Goal: Task Accomplishment & Management: Manage account settings

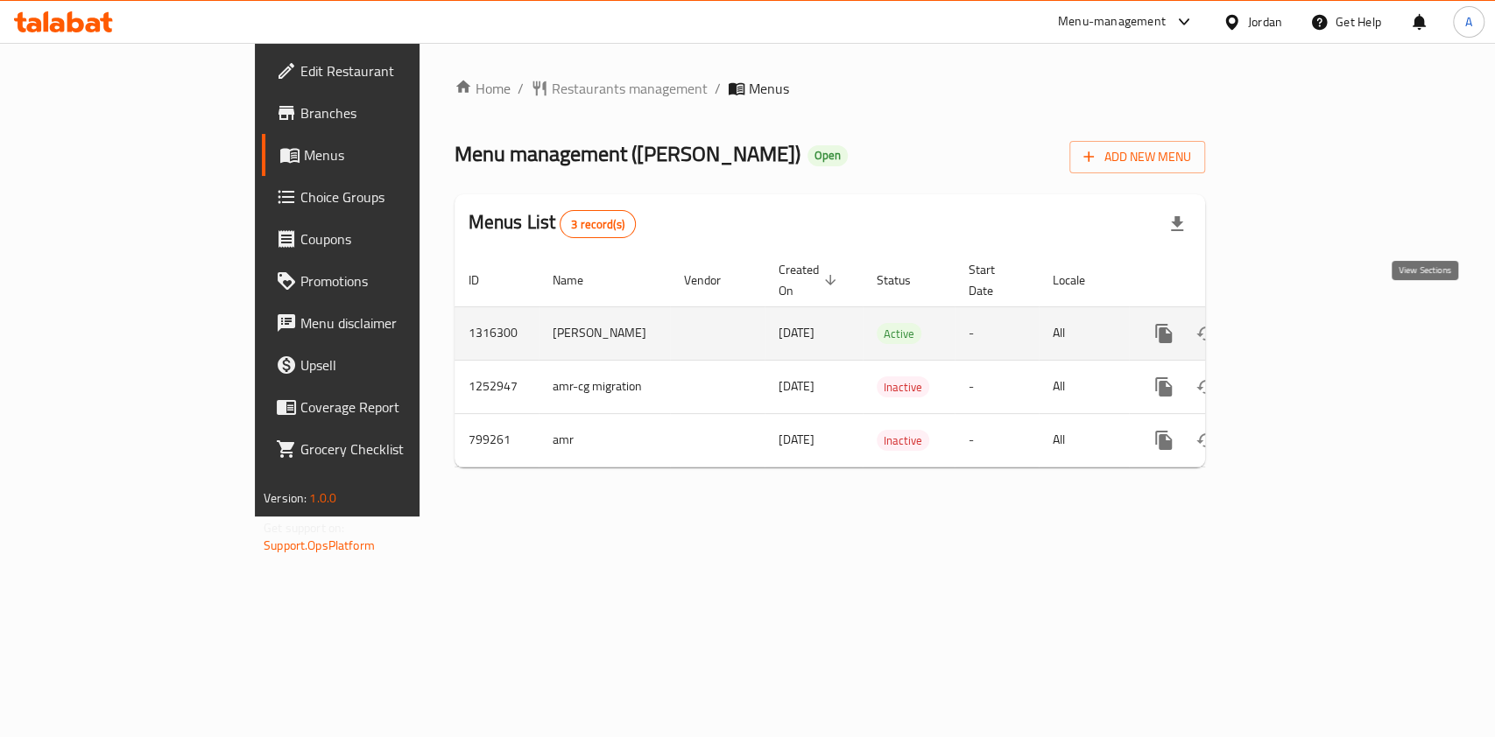
click at [1300, 323] on icon "enhanced table" at bounding box center [1289, 333] width 21 height 21
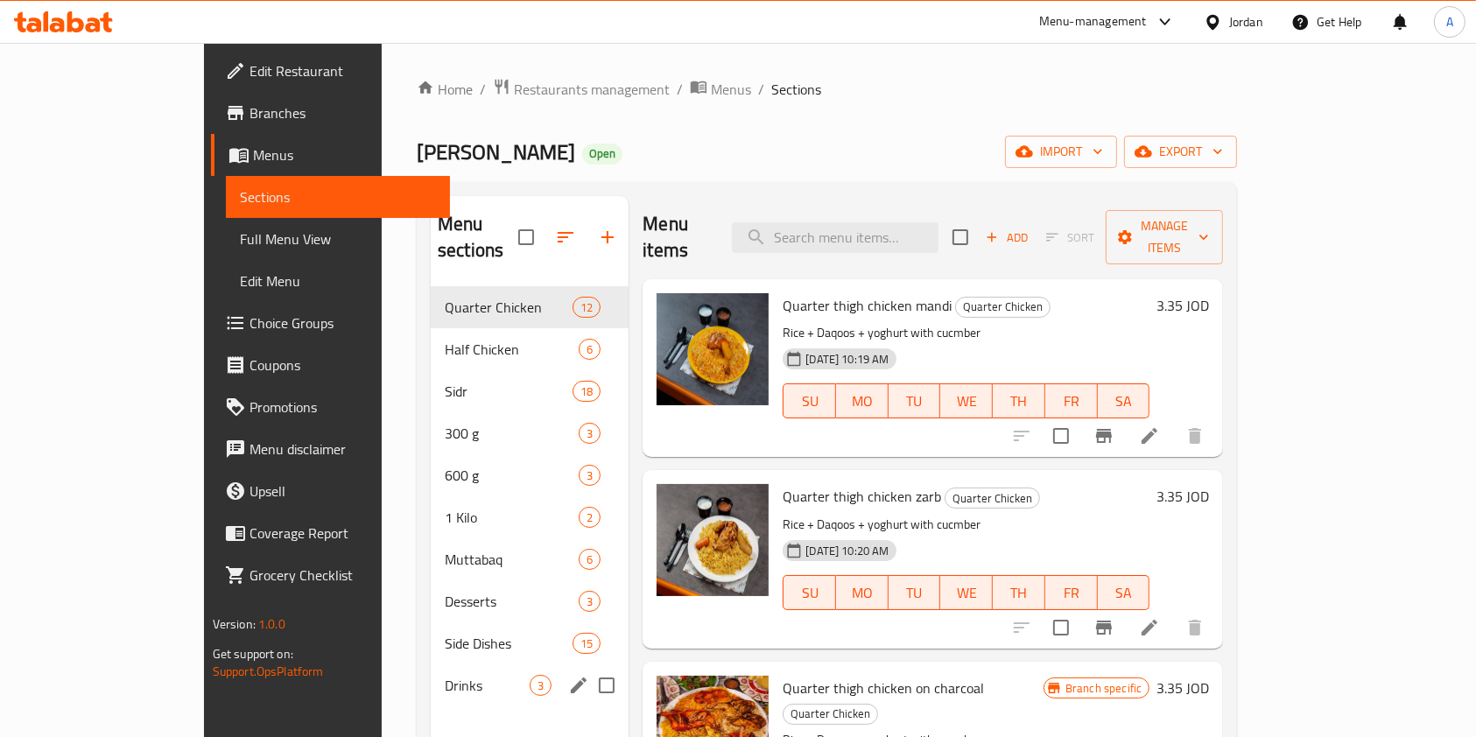
click at [431, 679] on div "Drinks 3" at bounding box center [530, 686] width 198 height 42
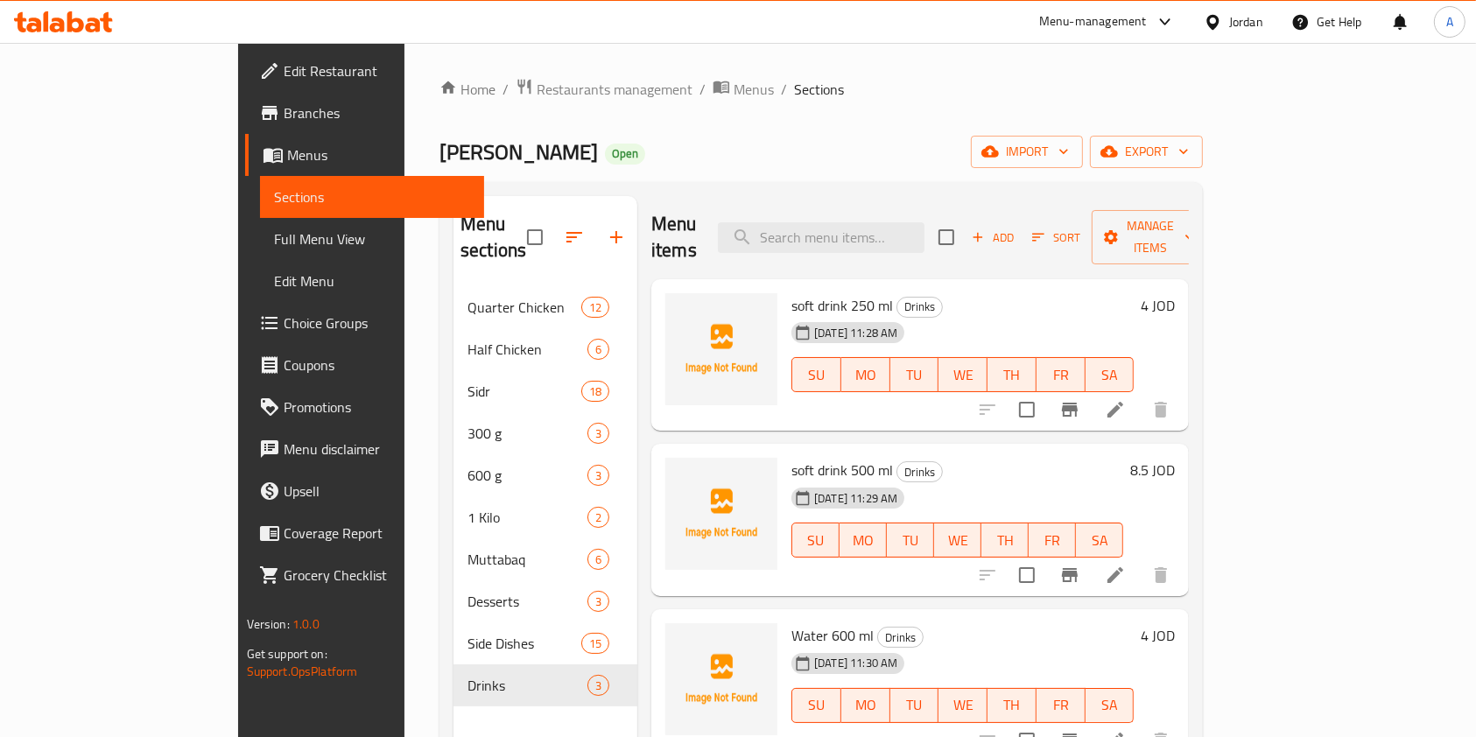
click at [1175, 293] on h6 "4 JOD" at bounding box center [1158, 305] width 34 height 25
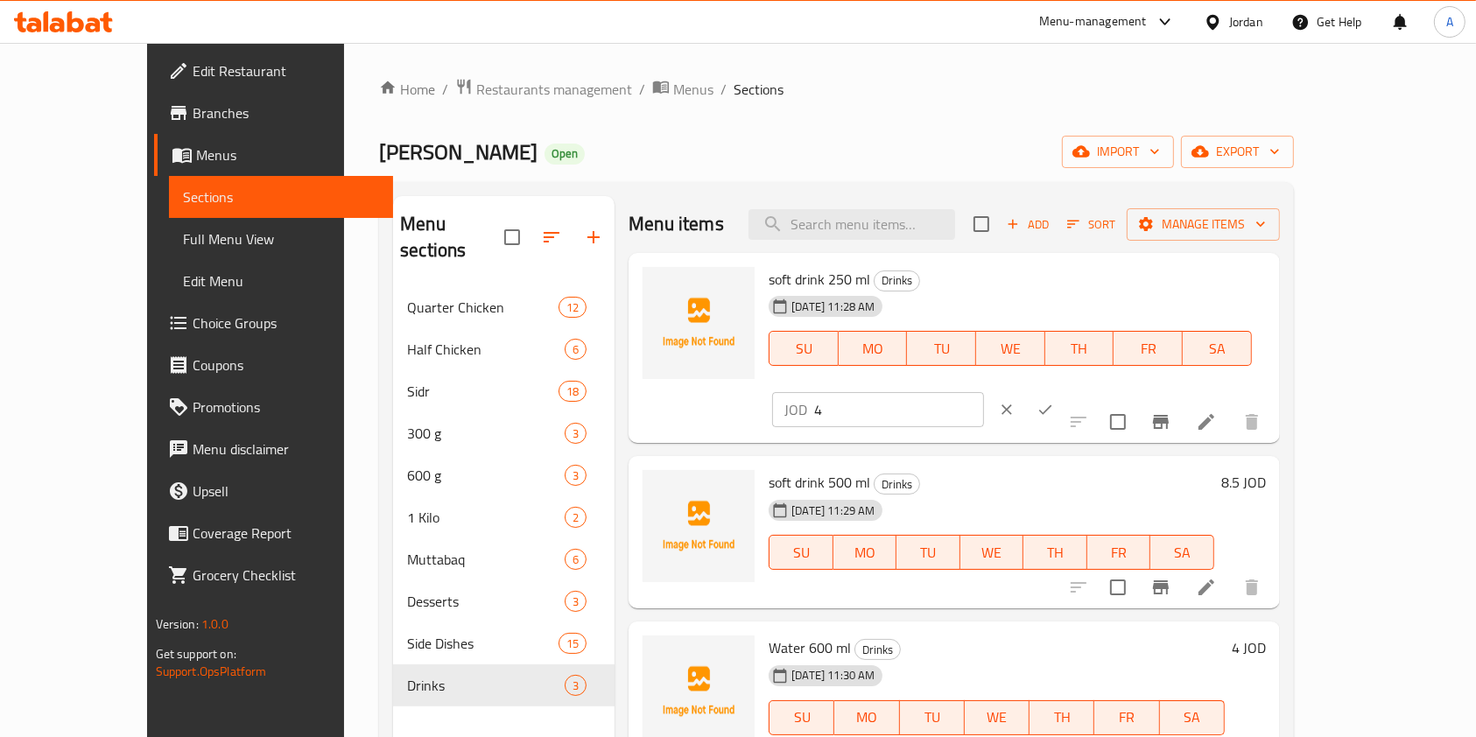
click at [984, 392] on input "4" at bounding box center [899, 409] width 170 height 35
type input "0.4"
click at [1054, 401] on icon "ok" at bounding box center [1046, 410] width 18 height 18
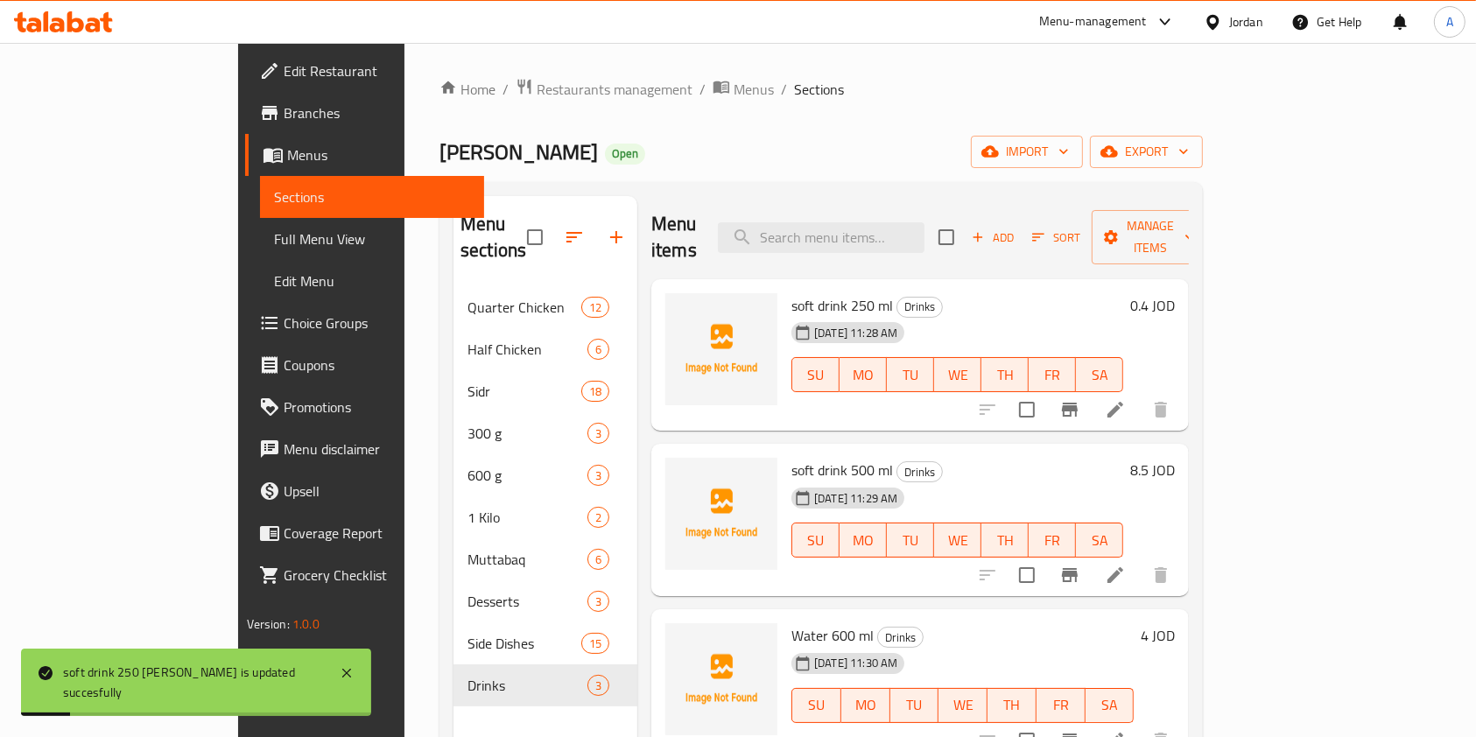
click at [1175, 458] on h6 "8.5 JOD" at bounding box center [1152, 470] width 45 height 25
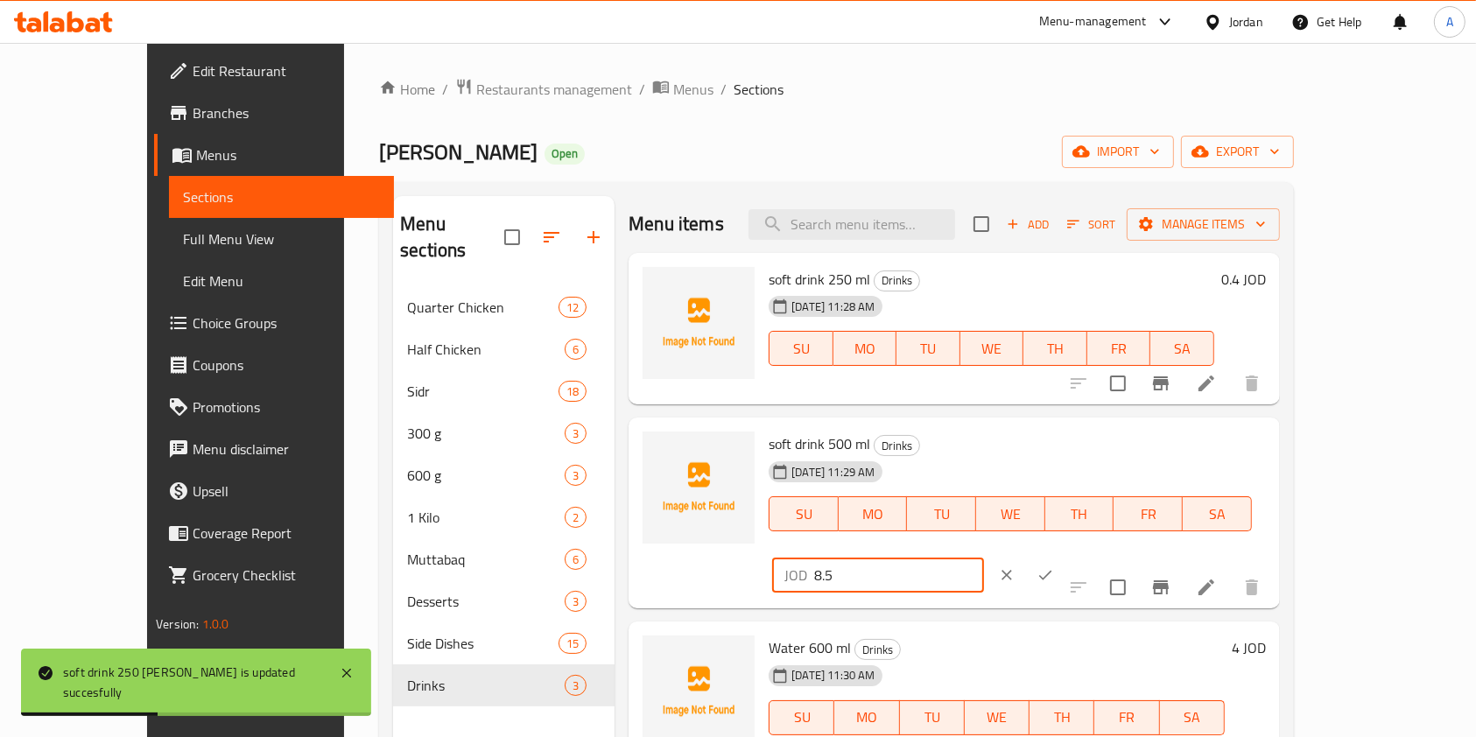
click at [984, 558] on input "8.5" at bounding box center [899, 575] width 170 height 35
type input "8"
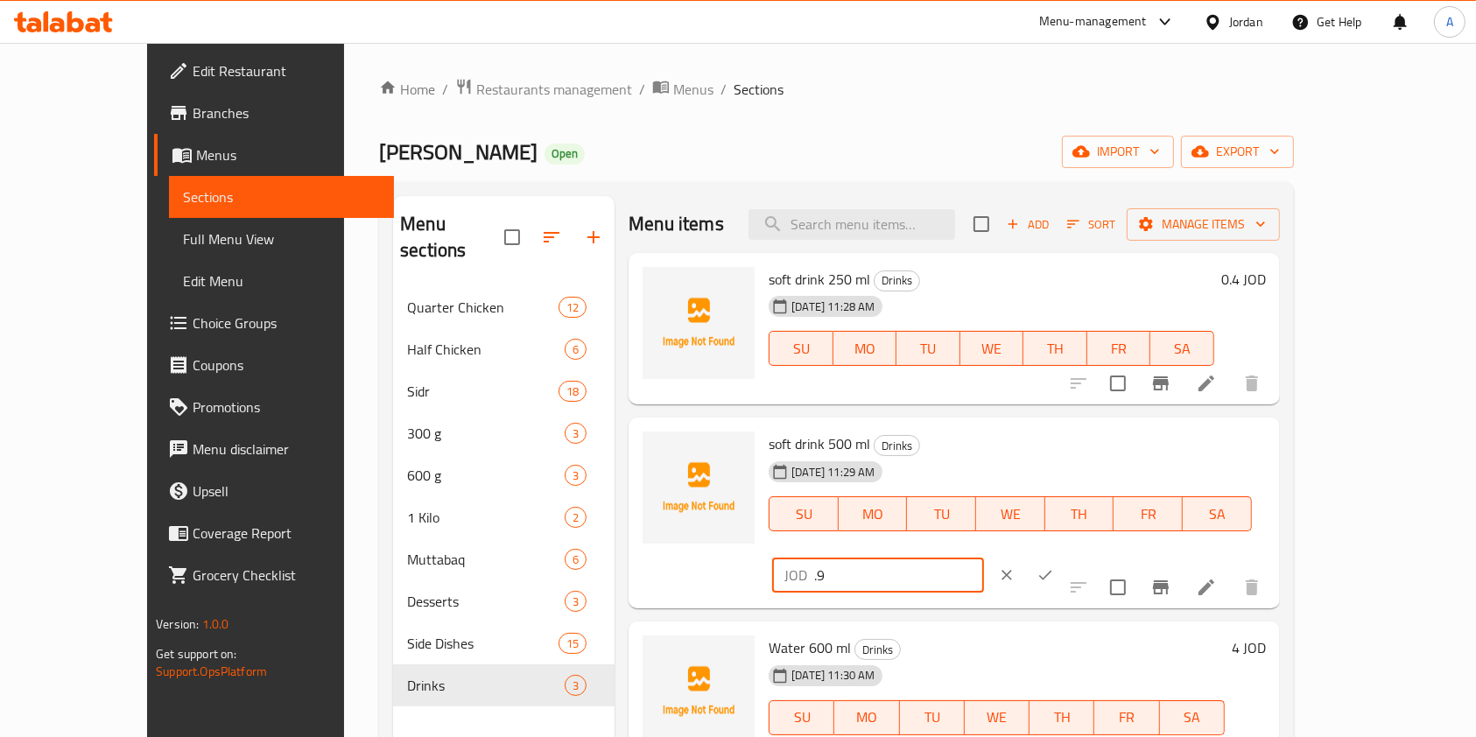
type input ".9"
click at [1054, 567] on icon "ok" at bounding box center [1046, 576] width 18 height 18
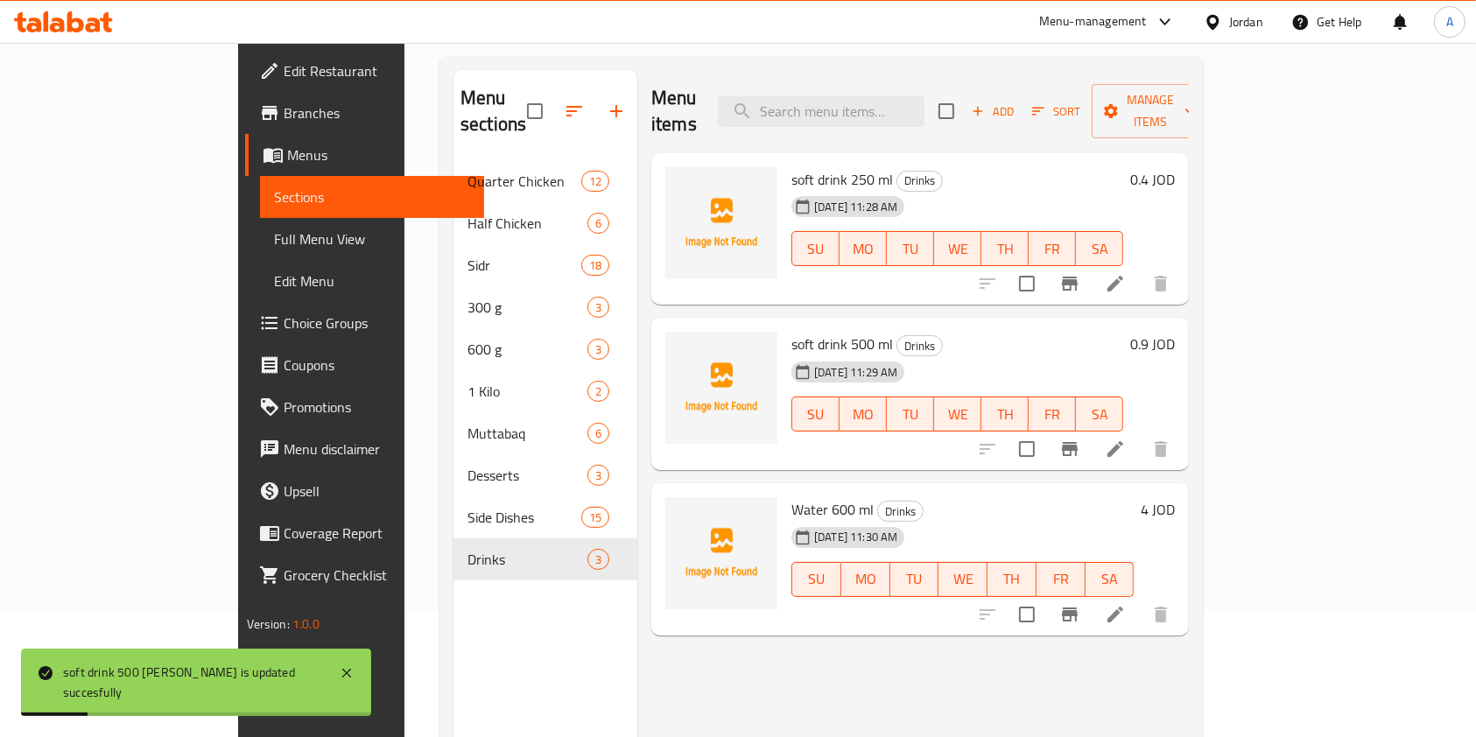
scroll to position [156, 0]
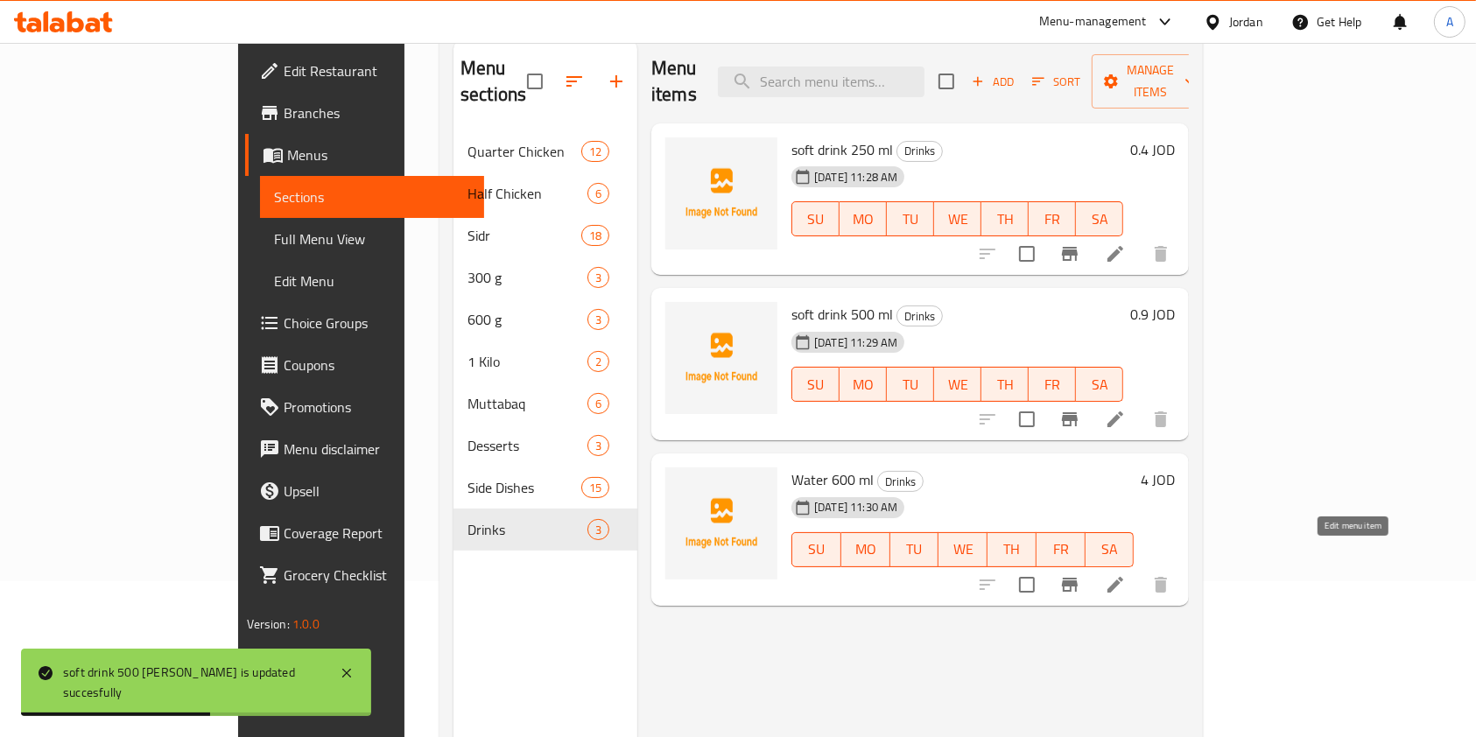
click at [1126, 574] on icon at bounding box center [1115, 584] width 21 height 21
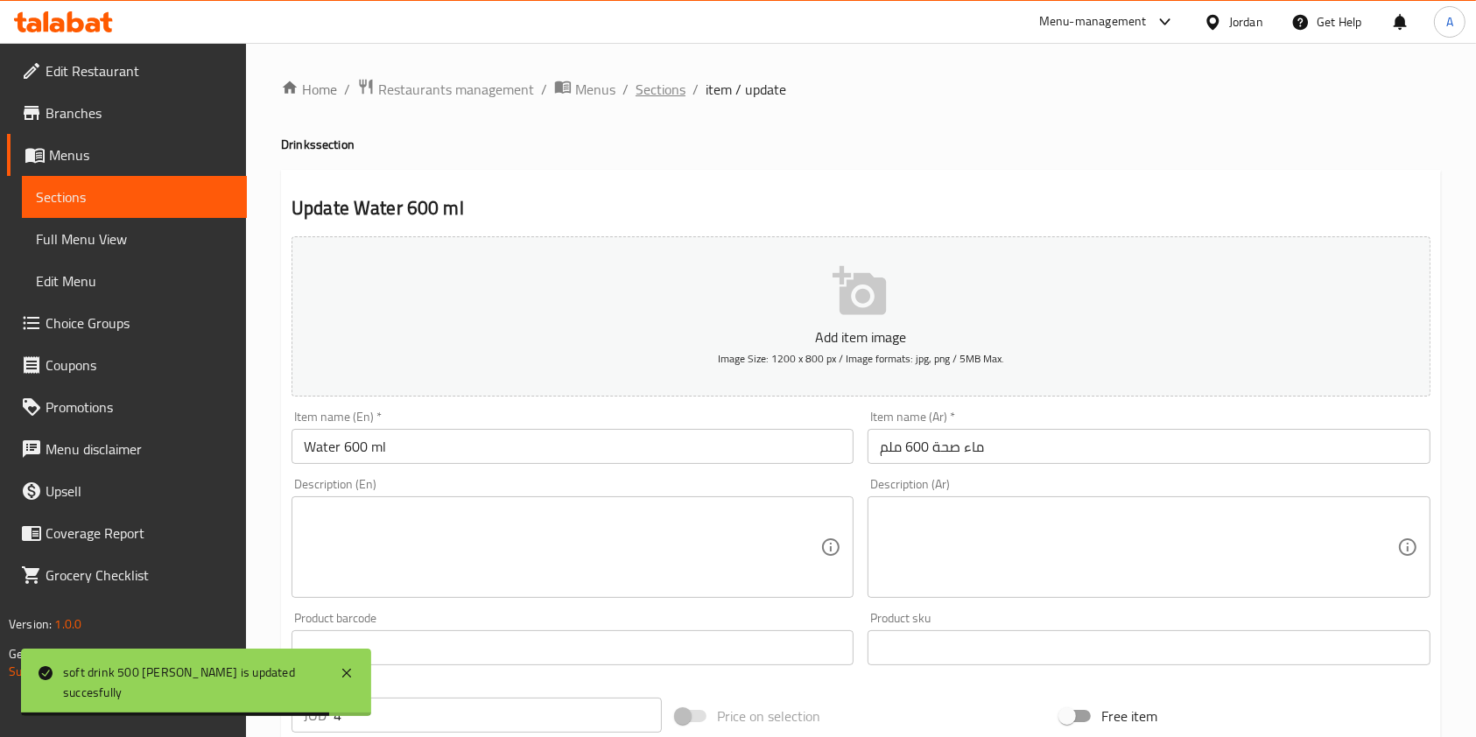
click at [670, 88] on span "Sections" at bounding box center [661, 89] width 50 height 21
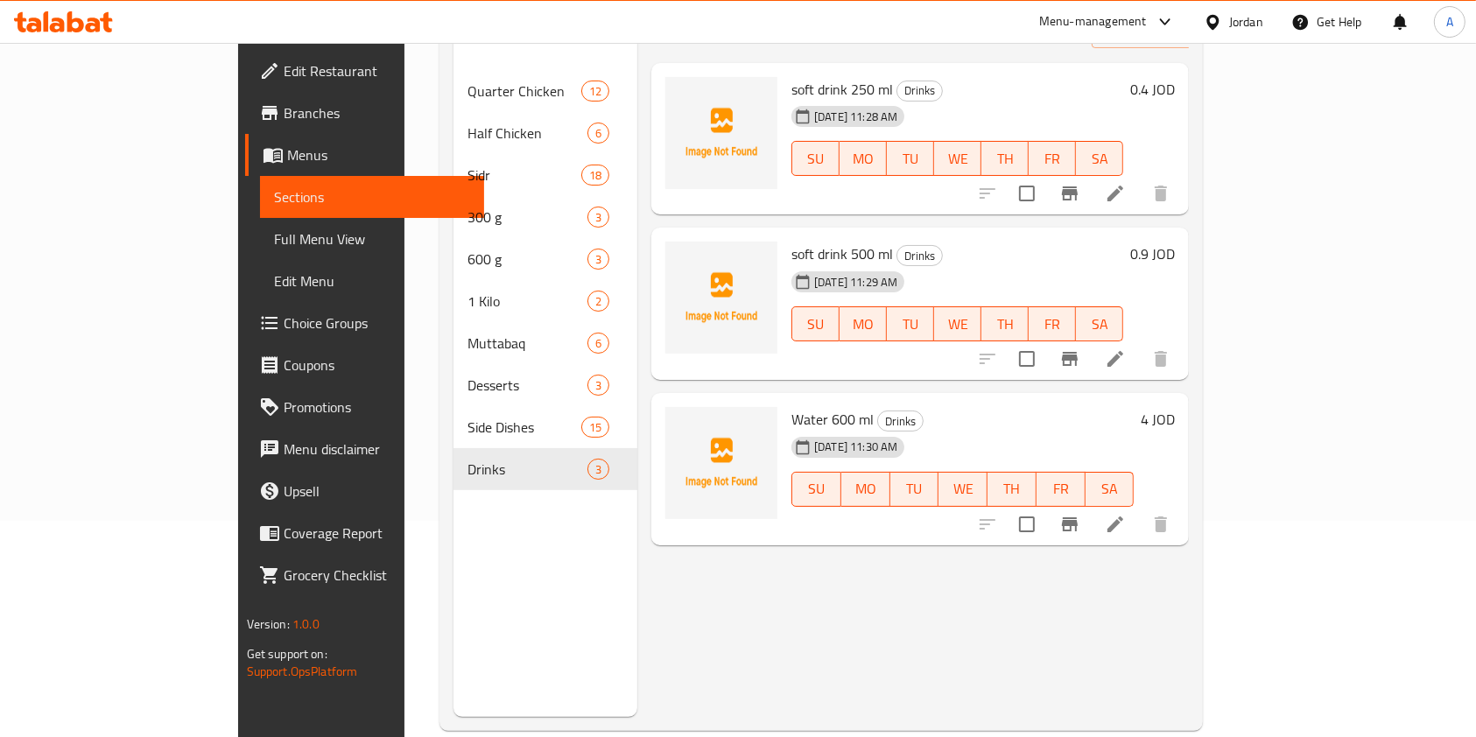
scroll to position [217, 0]
click at [1175, 406] on div "4 JOD" at bounding box center [1154, 468] width 41 height 124
click at [1175, 406] on h6 "4 JOD" at bounding box center [1158, 418] width 34 height 25
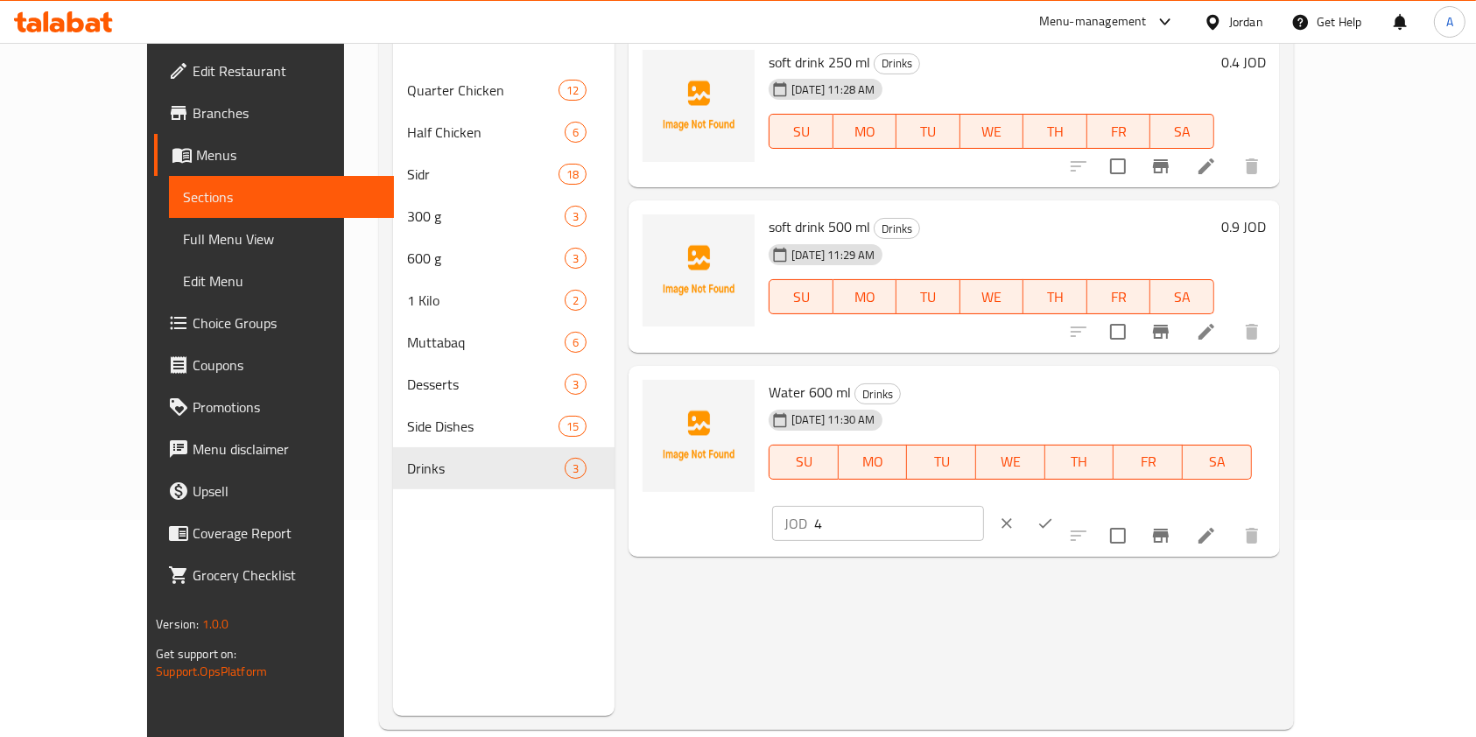
click at [984, 506] on input "4" at bounding box center [899, 523] width 170 height 35
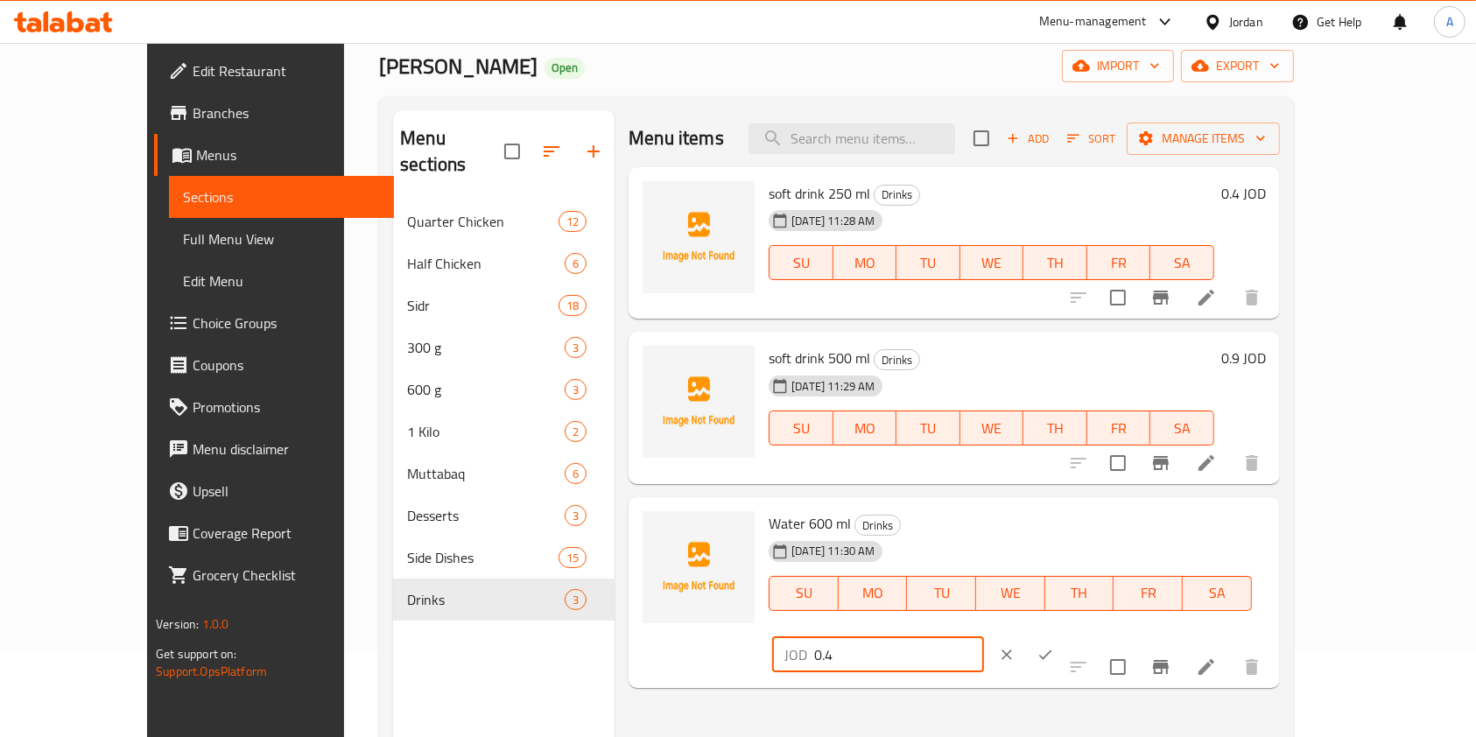
scroll to position [78, 0]
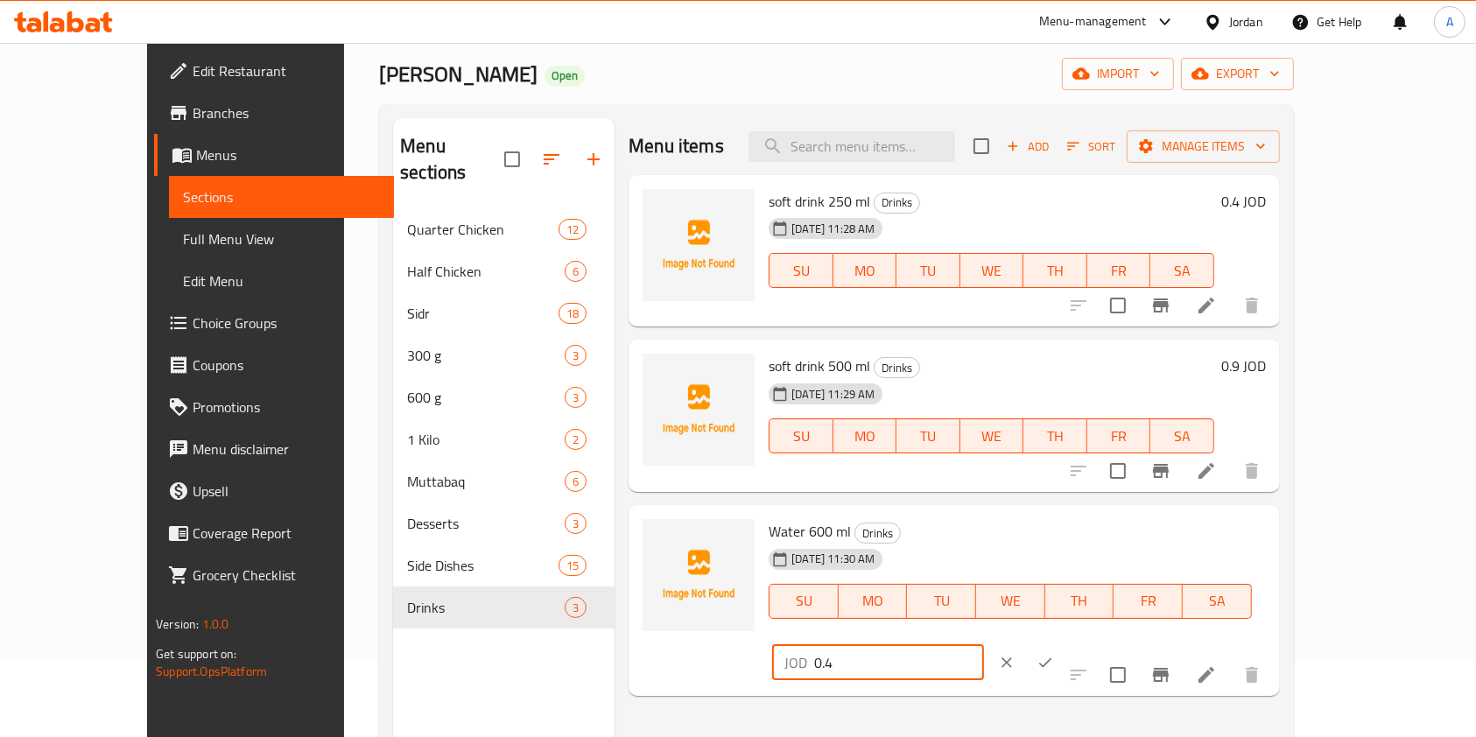
type input "0.4"
click at [1054, 654] on icon "ok" at bounding box center [1046, 663] width 18 height 18
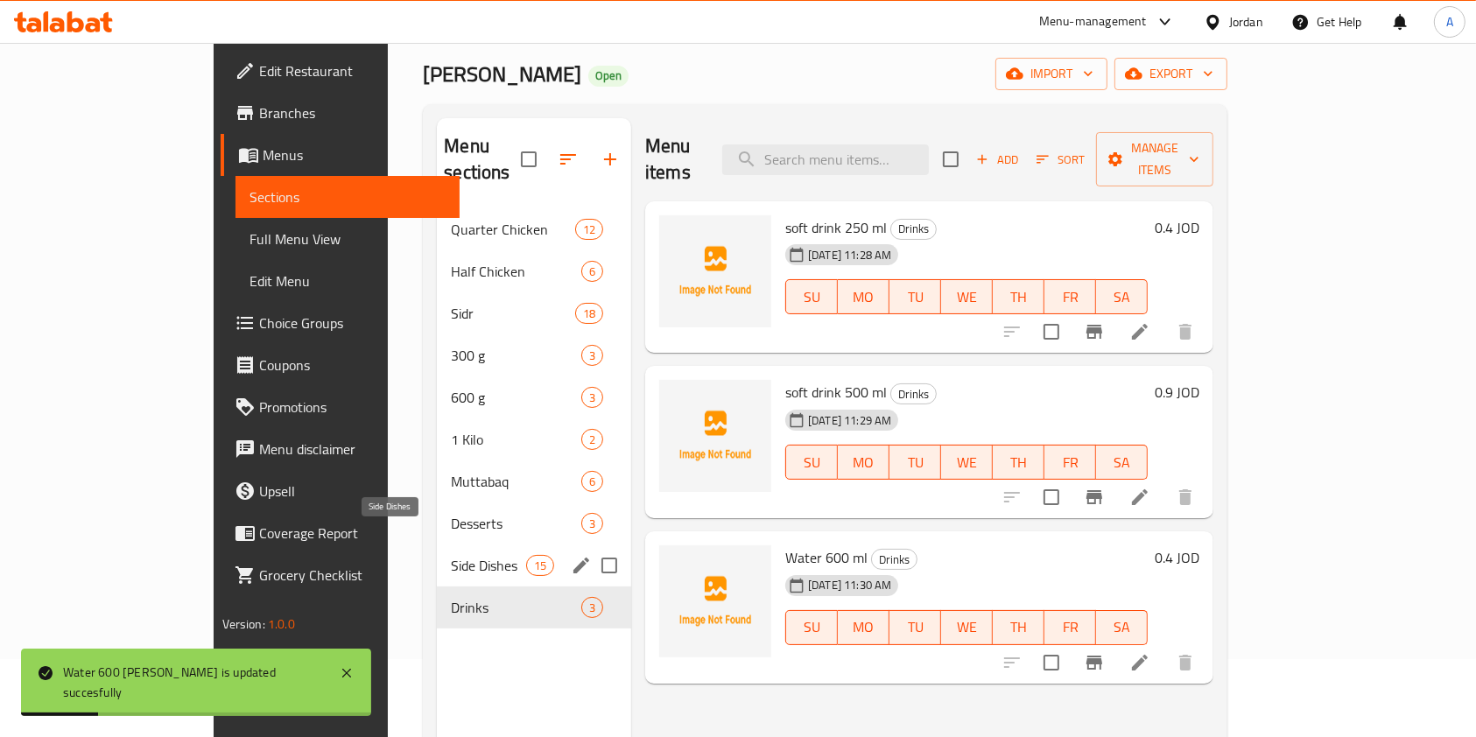
click at [451, 555] on span "Side Dishes" at bounding box center [488, 565] width 74 height 21
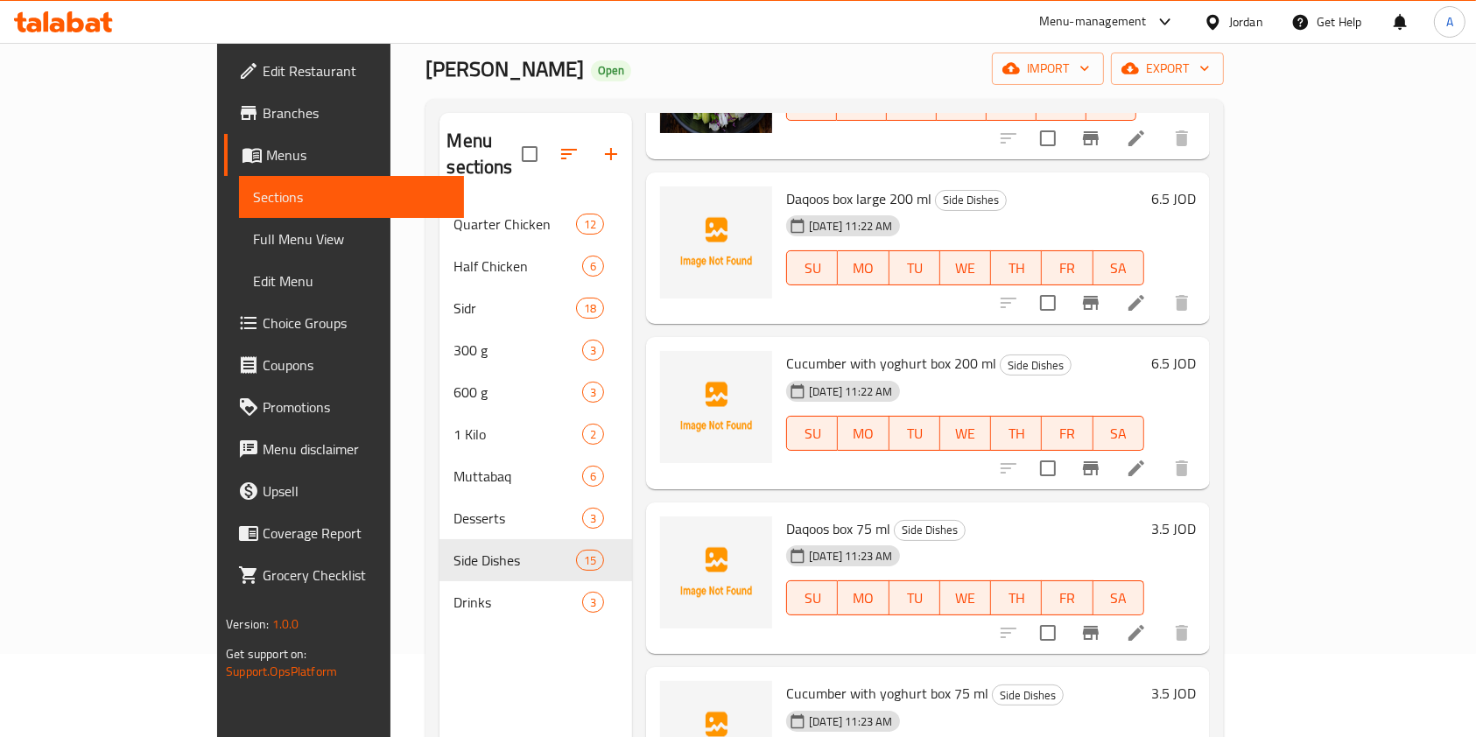
scroll to position [482, 0]
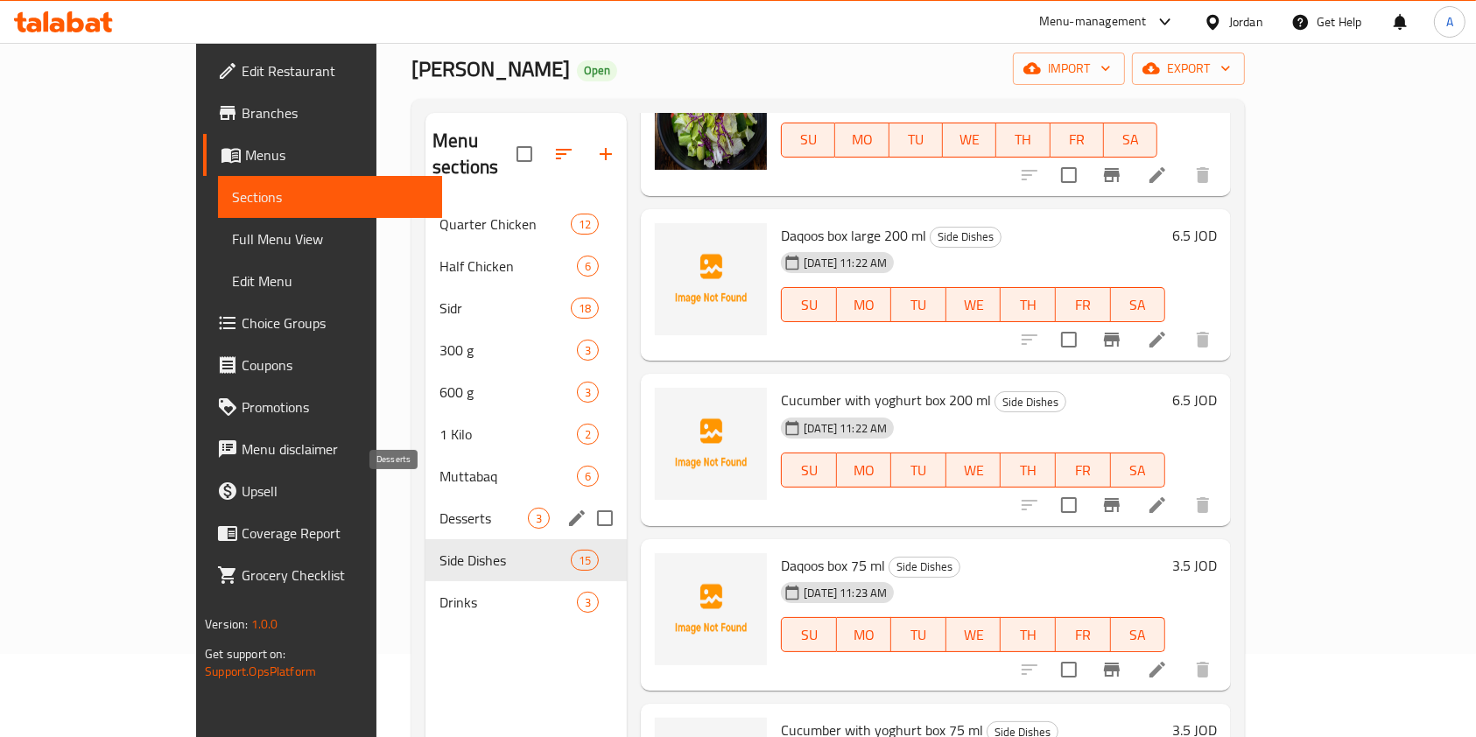
click at [440, 508] on span "Desserts" at bounding box center [484, 518] width 88 height 21
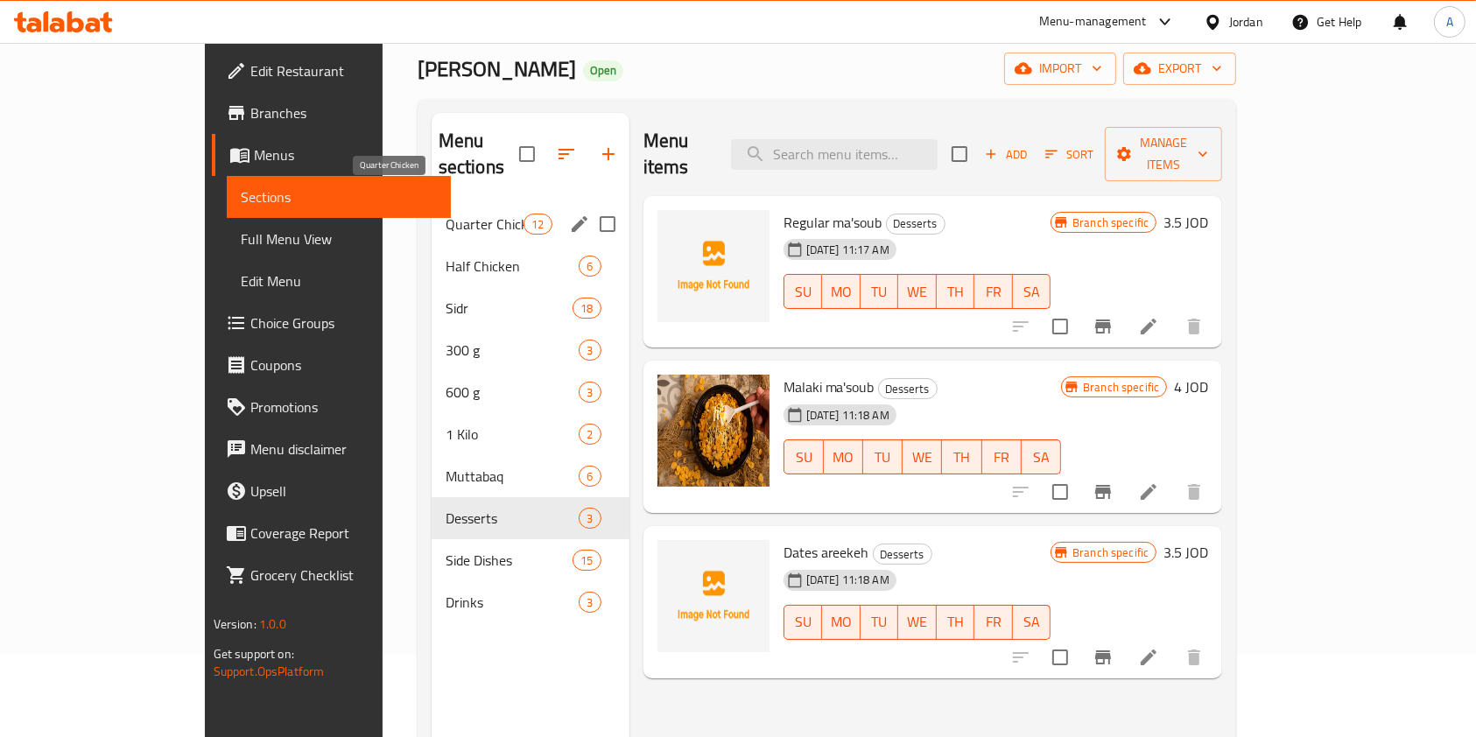
click at [446, 214] on span "Quarter Chicken" at bounding box center [485, 224] width 79 height 21
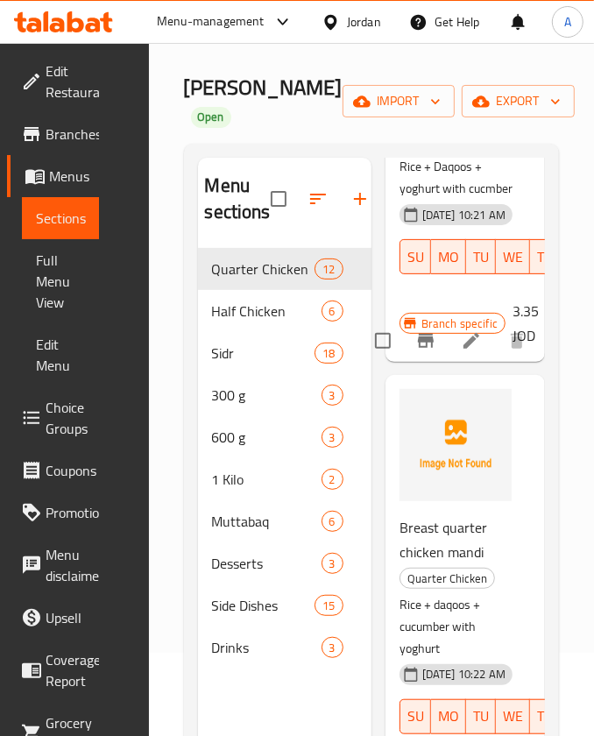
scroll to position [1157, 0]
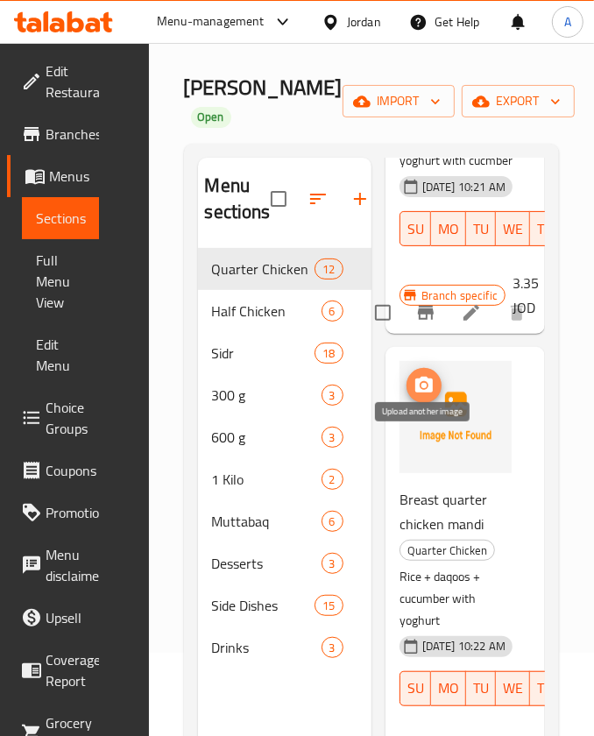
click at [419, 403] on button "upload picture" at bounding box center [423, 385] width 35 height 35
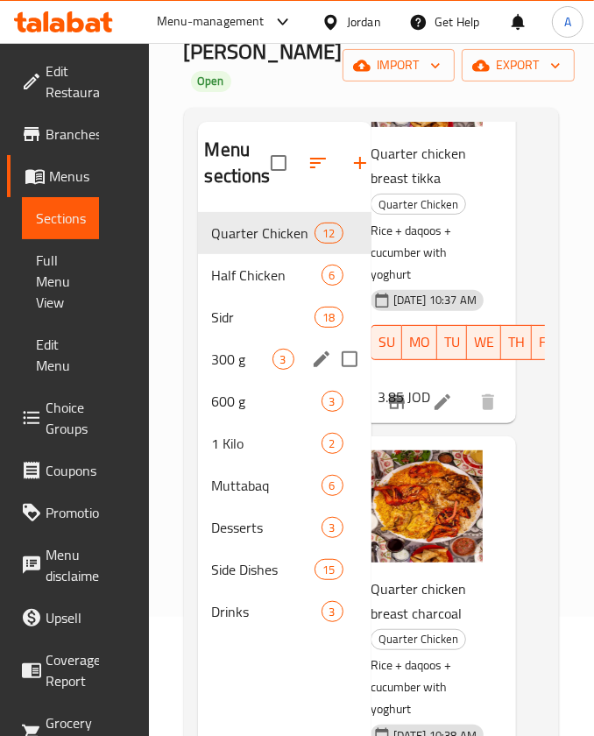
scroll to position [88, 0]
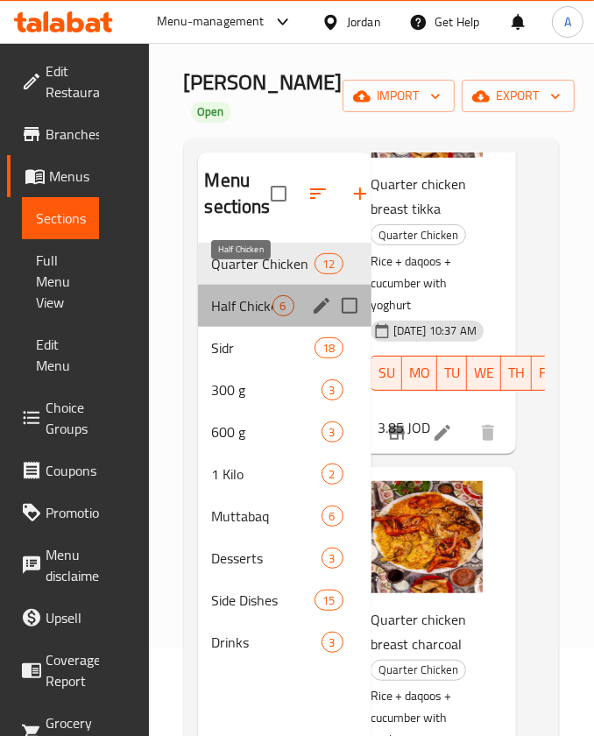
click at [231, 295] on span "Half Chicken" at bounding box center [242, 305] width 60 height 21
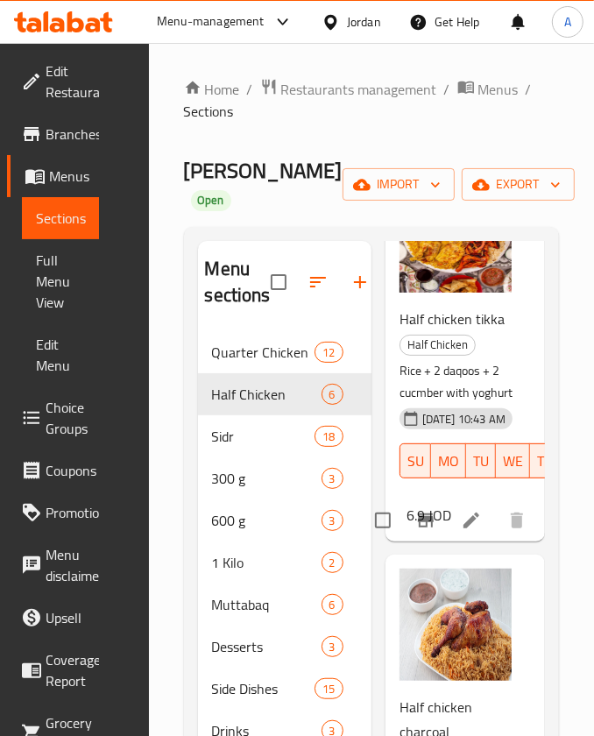
scroll to position [266, 0]
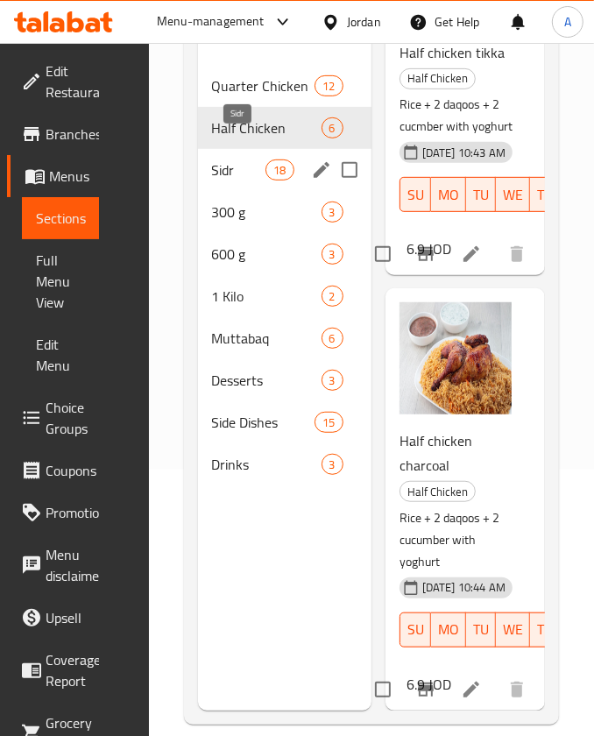
click at [232, 159] on span "Sidr" at bounding box center [239, 169] width 54 height 21
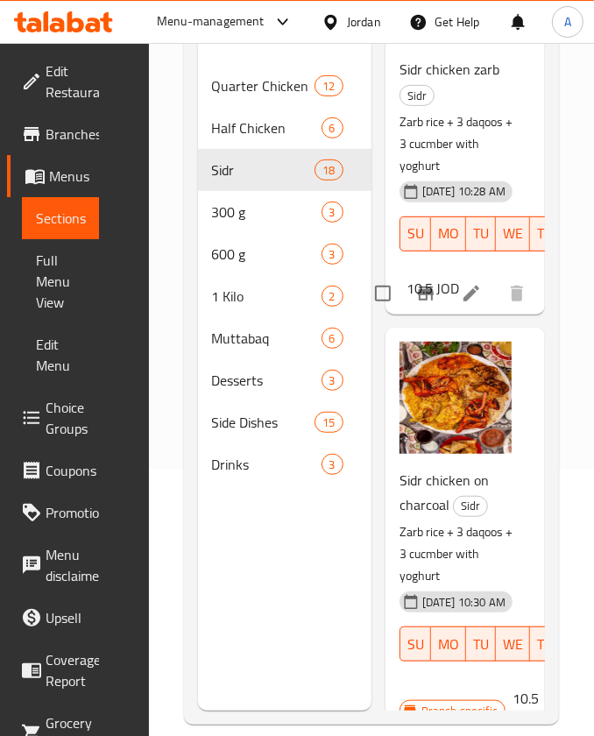
scroll to position [461, 0]
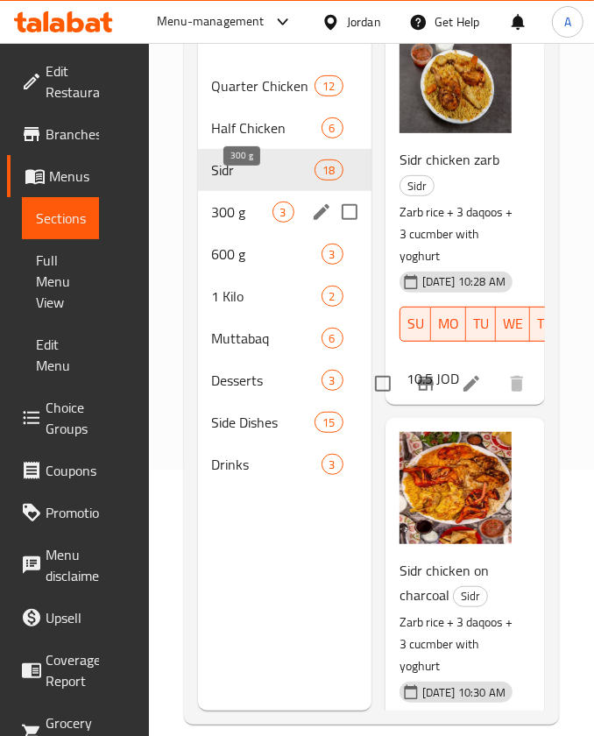
click at [226, 201] on span "300 g" at bounding box center [242, 211] width 60 height 21
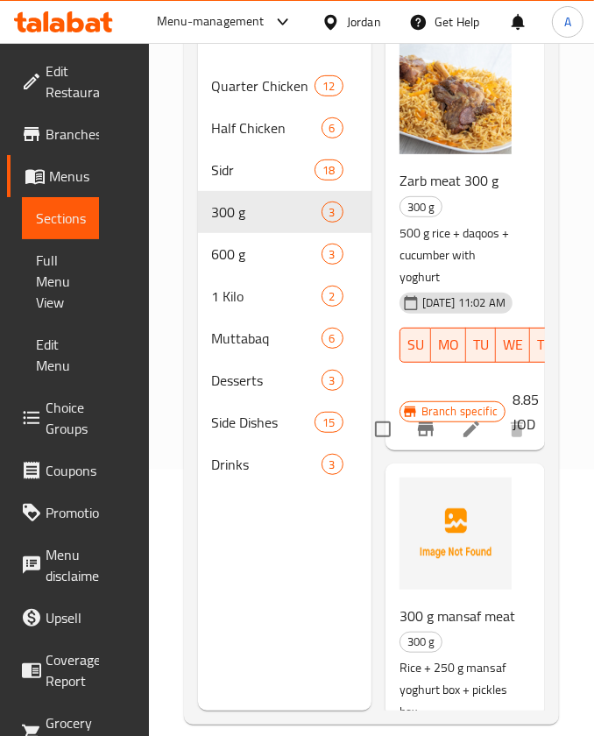
scroll to position [701, 0]
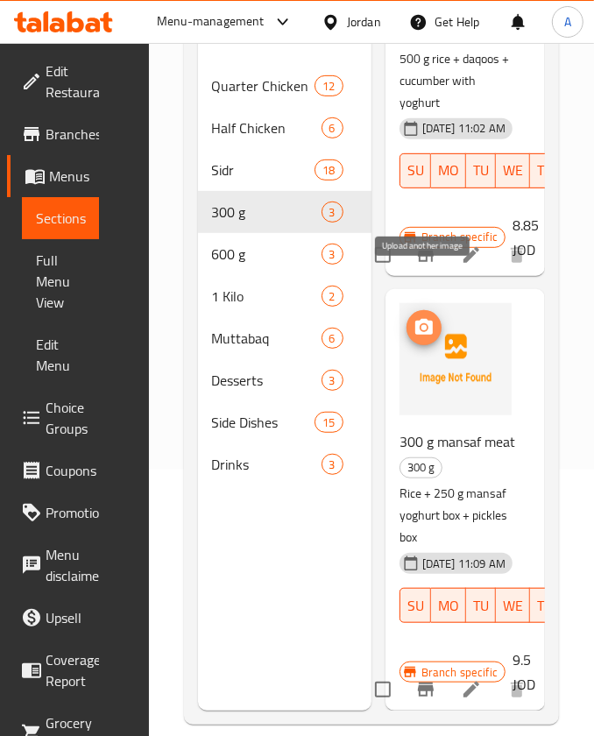
click at [432, 319] on icon "upload picture" at bounding box center [424, 327] width 18 height 16
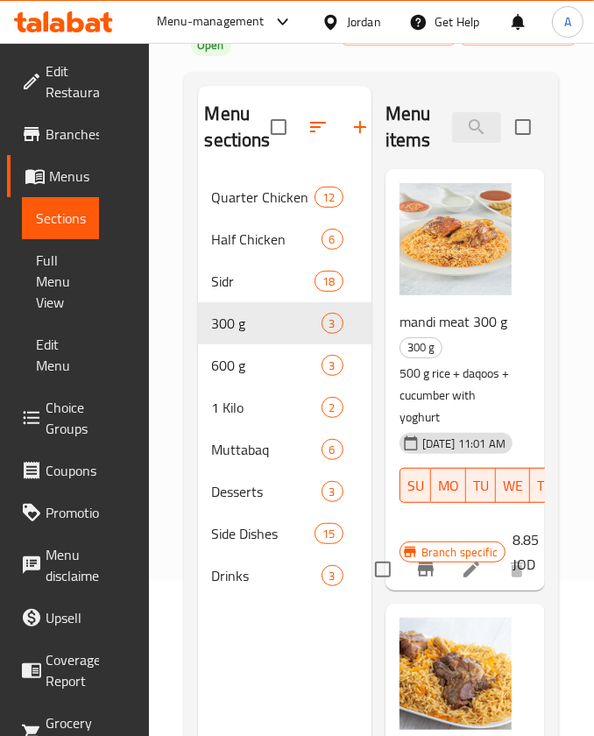
scroll to position [0, 0]
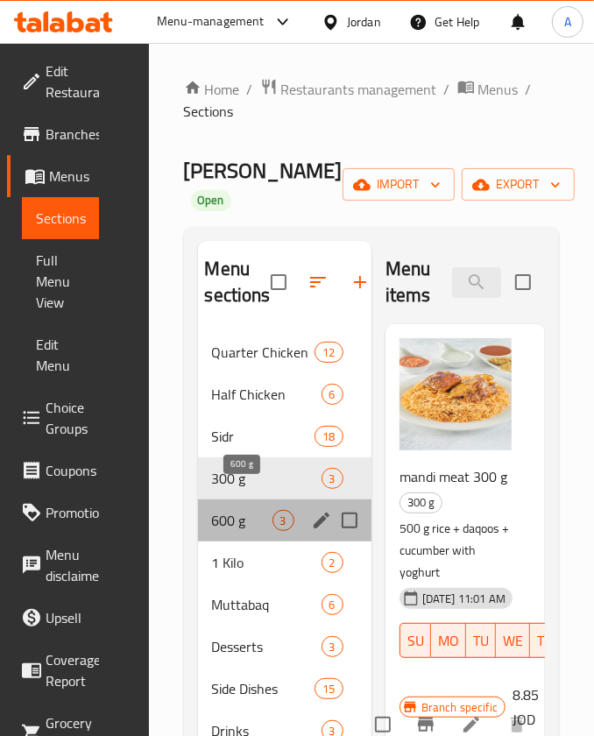
click at [235, 510] on span "600 g" at bounding box center [242, 520] width 60 height 21
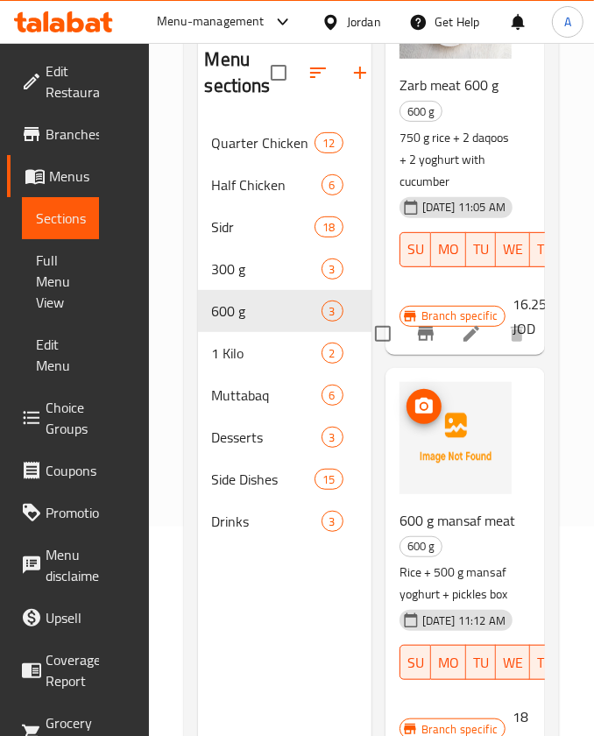
scroll to position [210, 0]
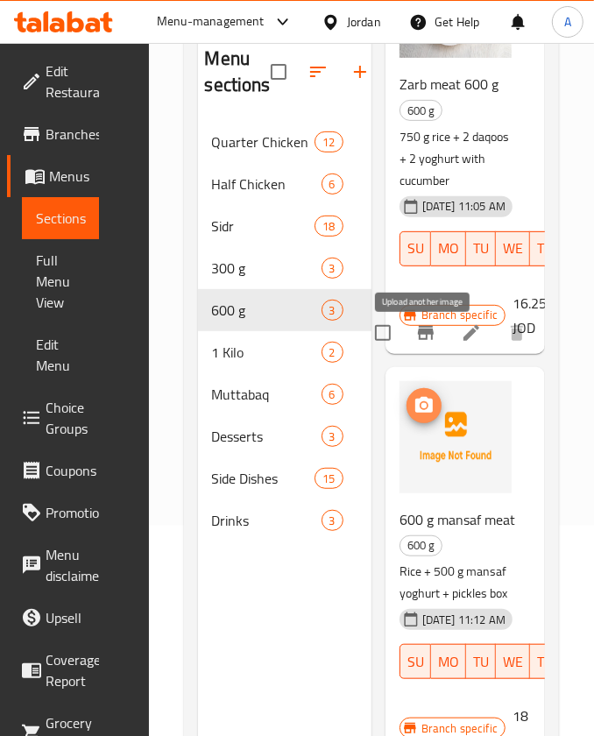
click at [426, 395] on icon "upload picture" at bounding box center [423, 405] width 21 height 21
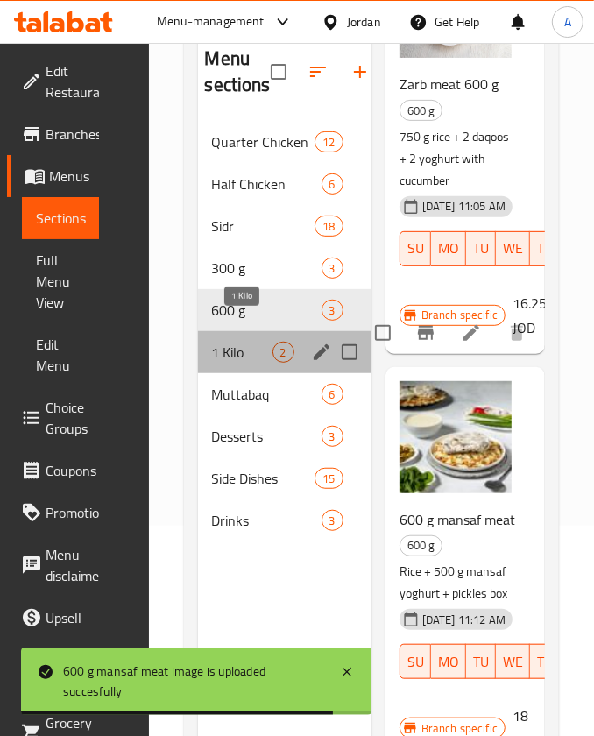
click at [250, 342] on span "1 Kilo" at bounding box center [242, 352] width 60 height 21
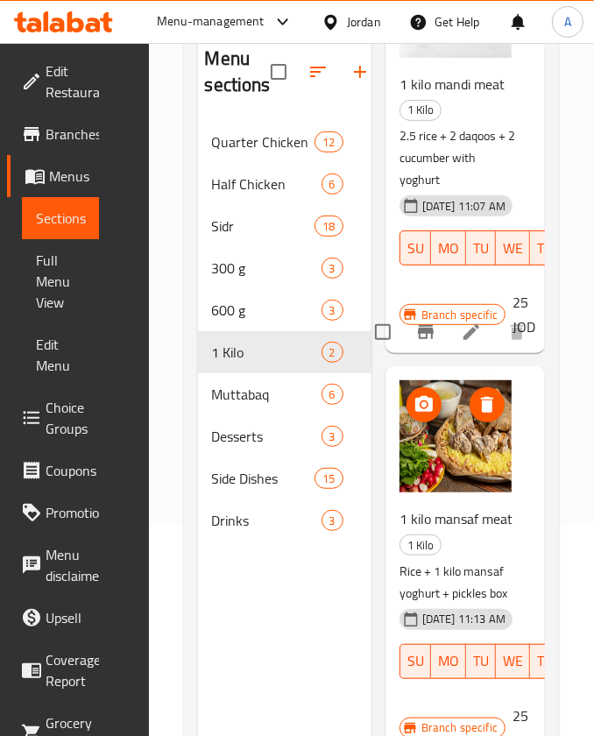
scroll to position [266, 0]
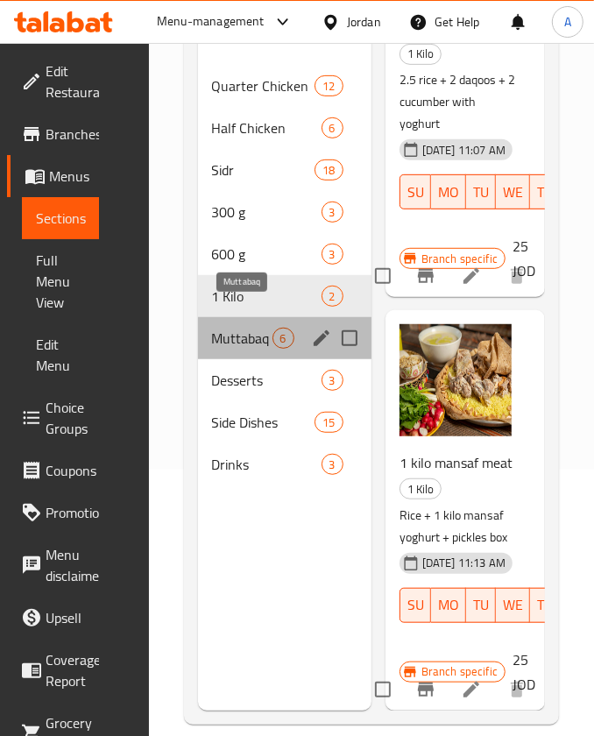
click at [238, 327] on span "Muttabaq" at bounding box center [242, 337] width 60 height 21
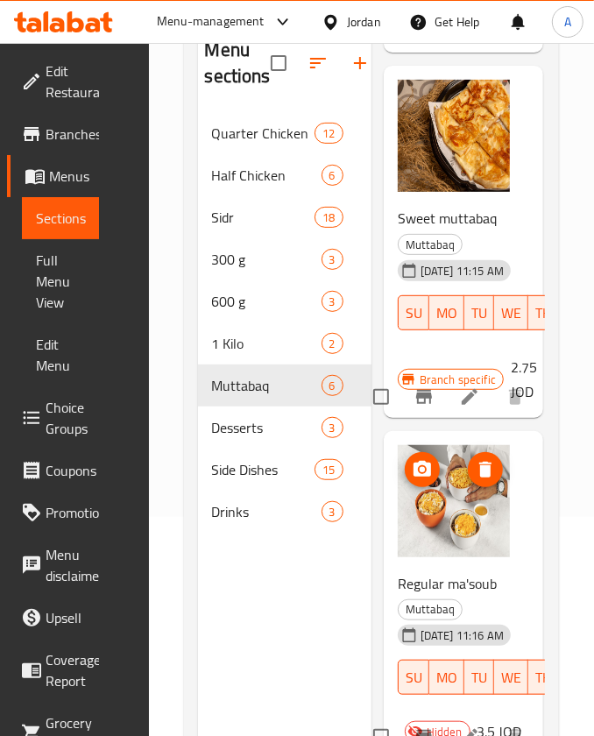
scroll to position [266, 0]
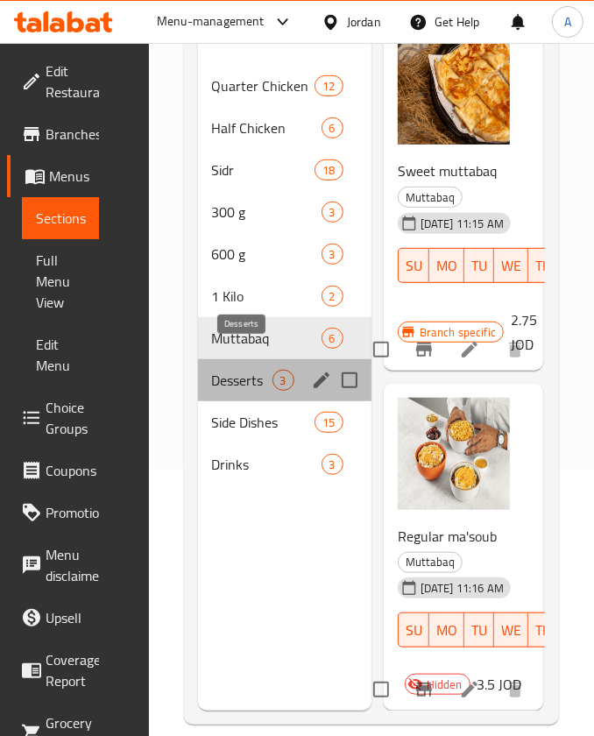
click at [232, 370] on span "Desserts" at bounding box center [242, 380] width 60 height 21
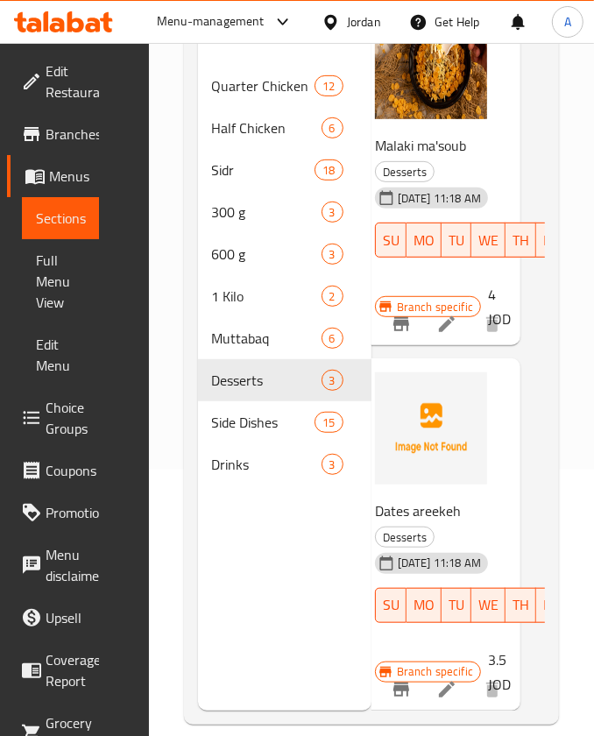
scroll to position [447, 25]
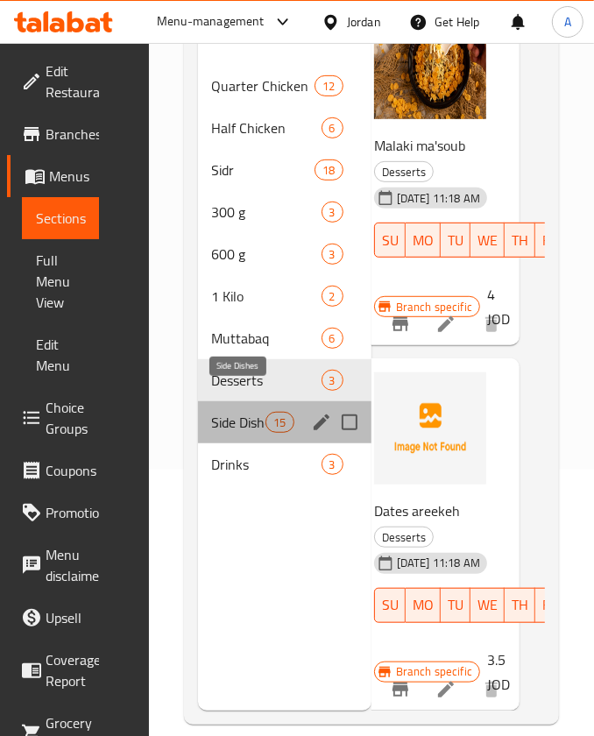
click at [258, 412] on span "Side Dishes" at bounding box center [239, 422] width 54 height 21
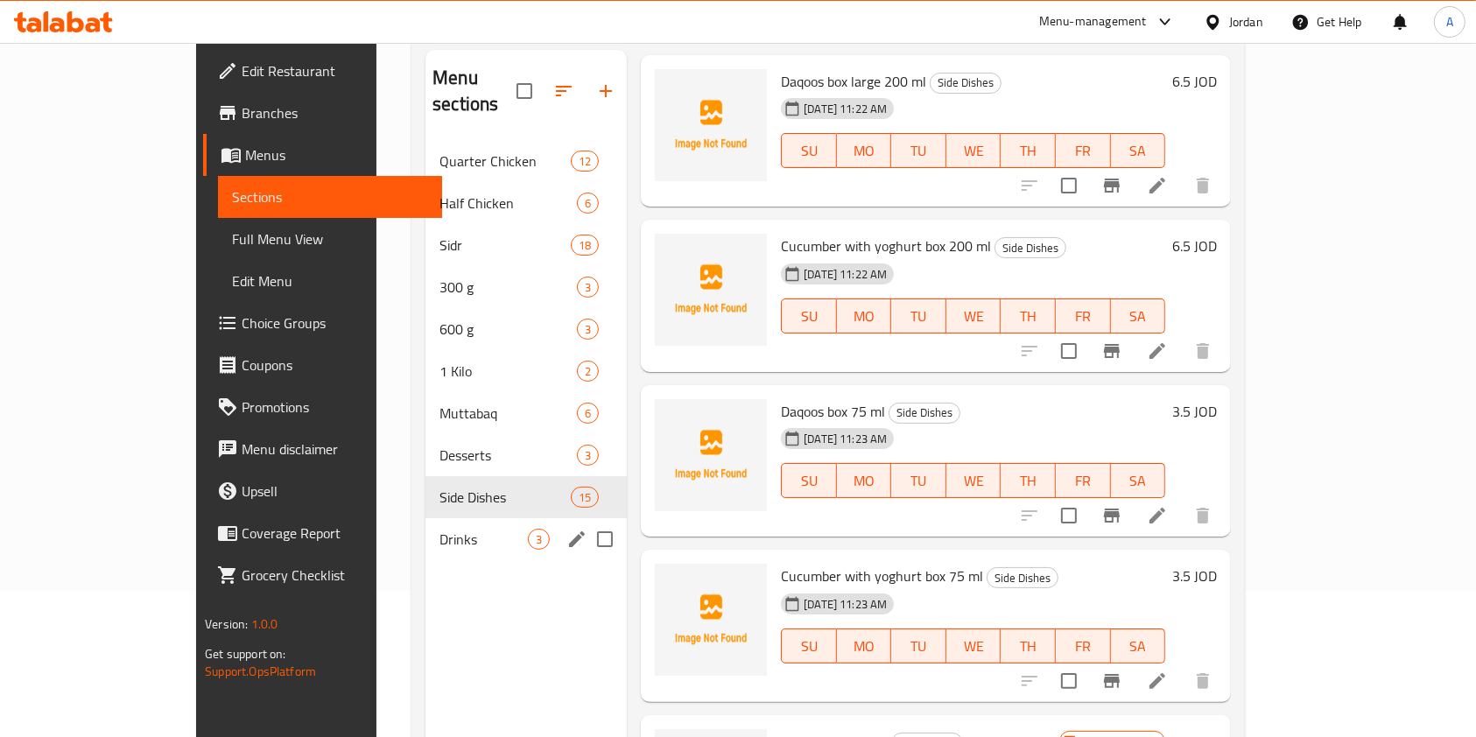
scroll to position [147, 0]
click at [448, 524] on div "Drinks 3" at bounding box center [526, 539] width 201 height 42
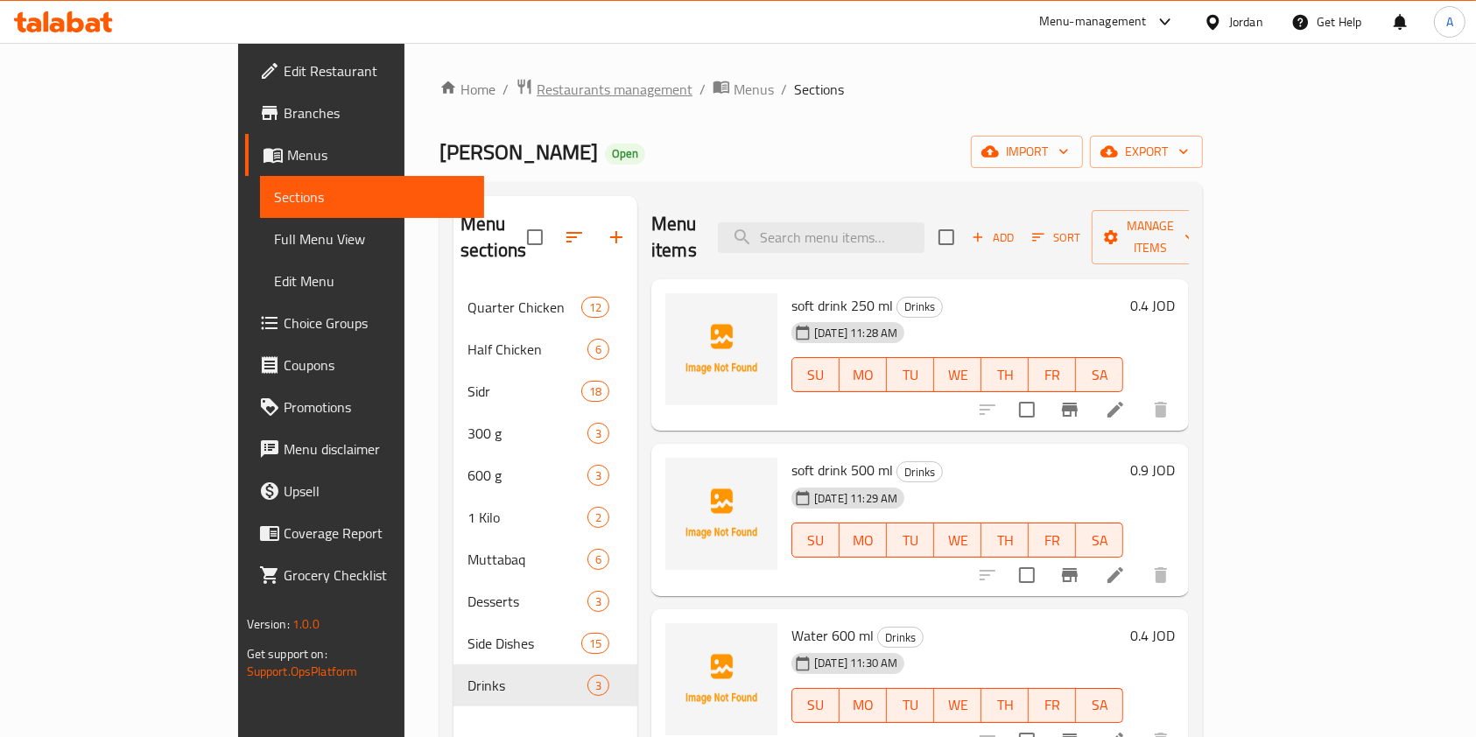
click at [537, 87] on span "Restaurants management" at bounding box center [615, 89] width 156 height 21
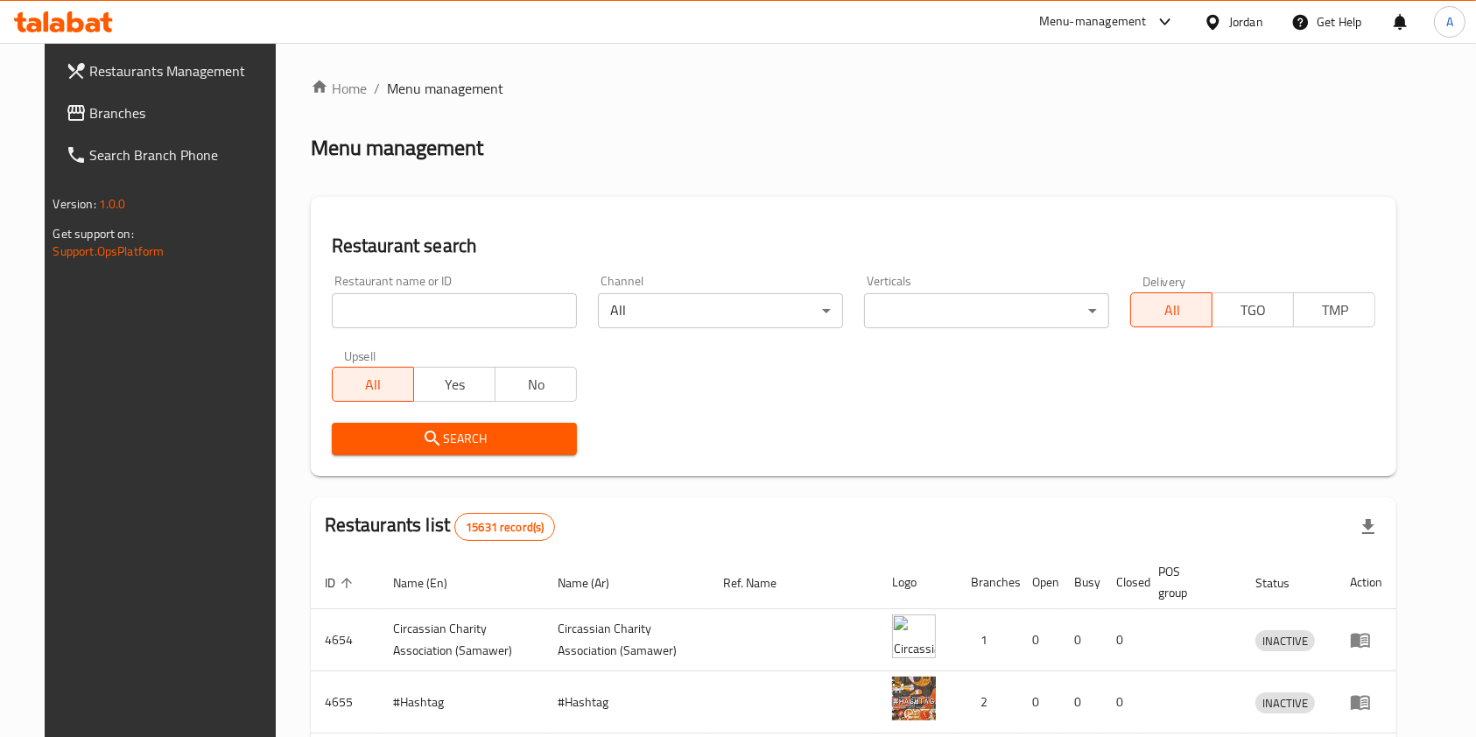
click at [418, 312] on input "search" at bounding box center [454, 310] width 245 height 35
type input "[PERSON_NAME]"
click button "Search" at bounding box center [454, 439] width 245 height 32
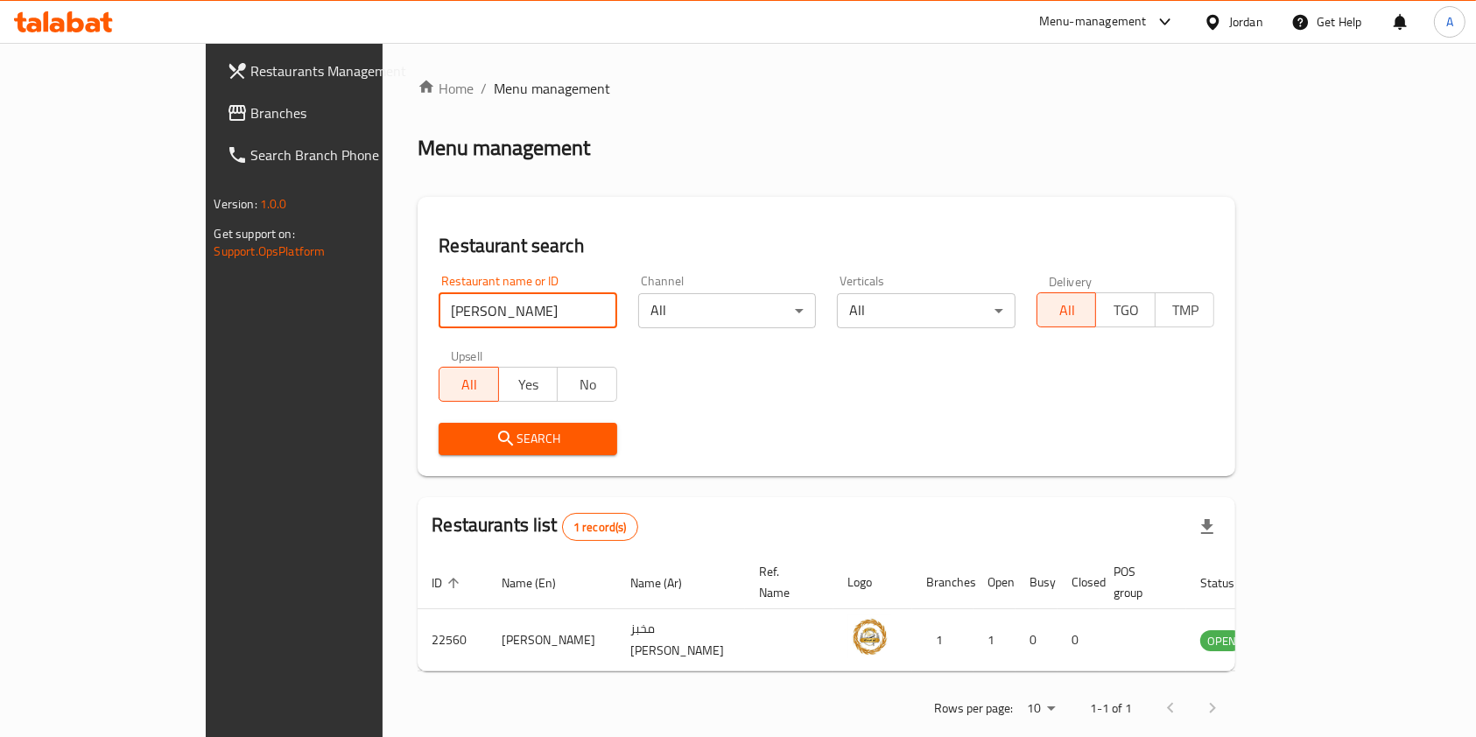
scroll to position [9, 0]
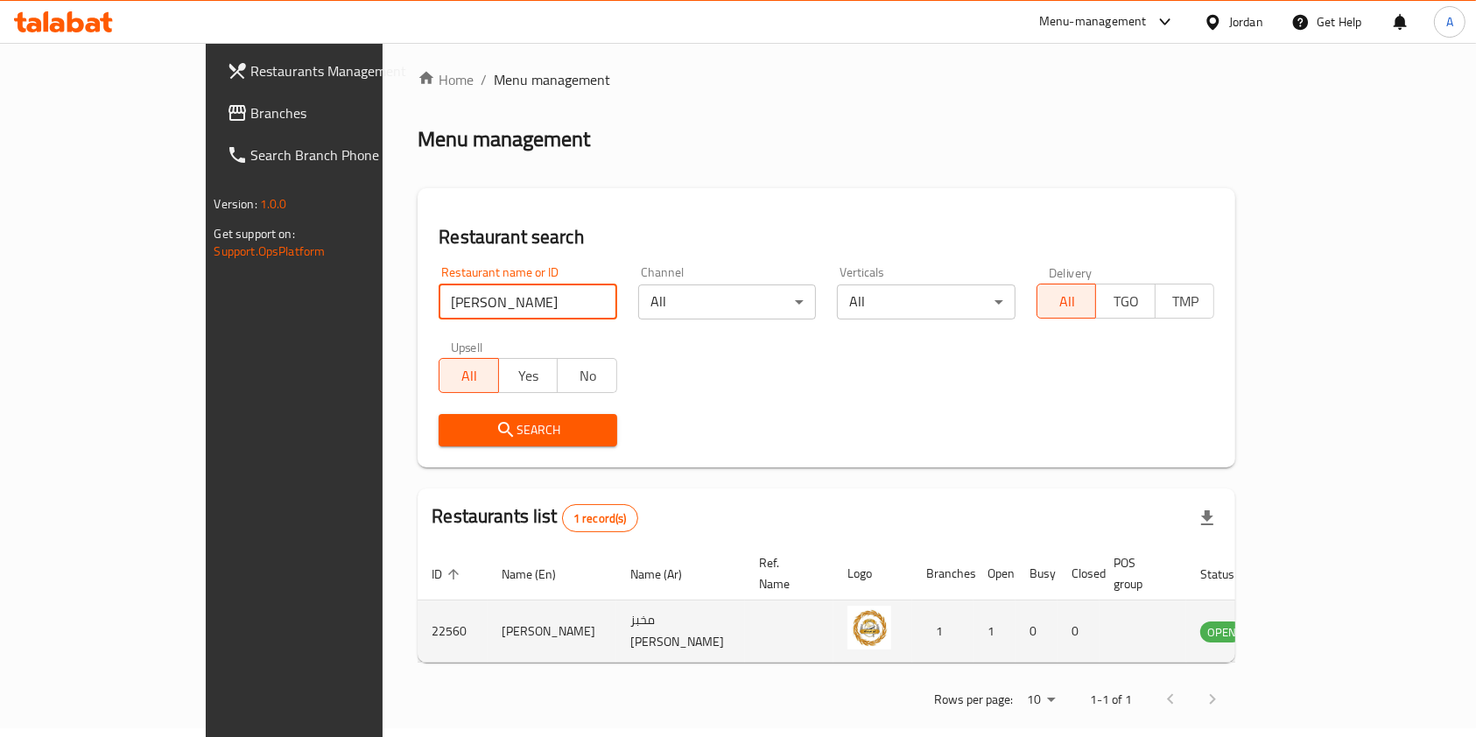
click at [1313, 625] on icon "enhanced table" at bounding box center [1302, 632] width 19 height 15
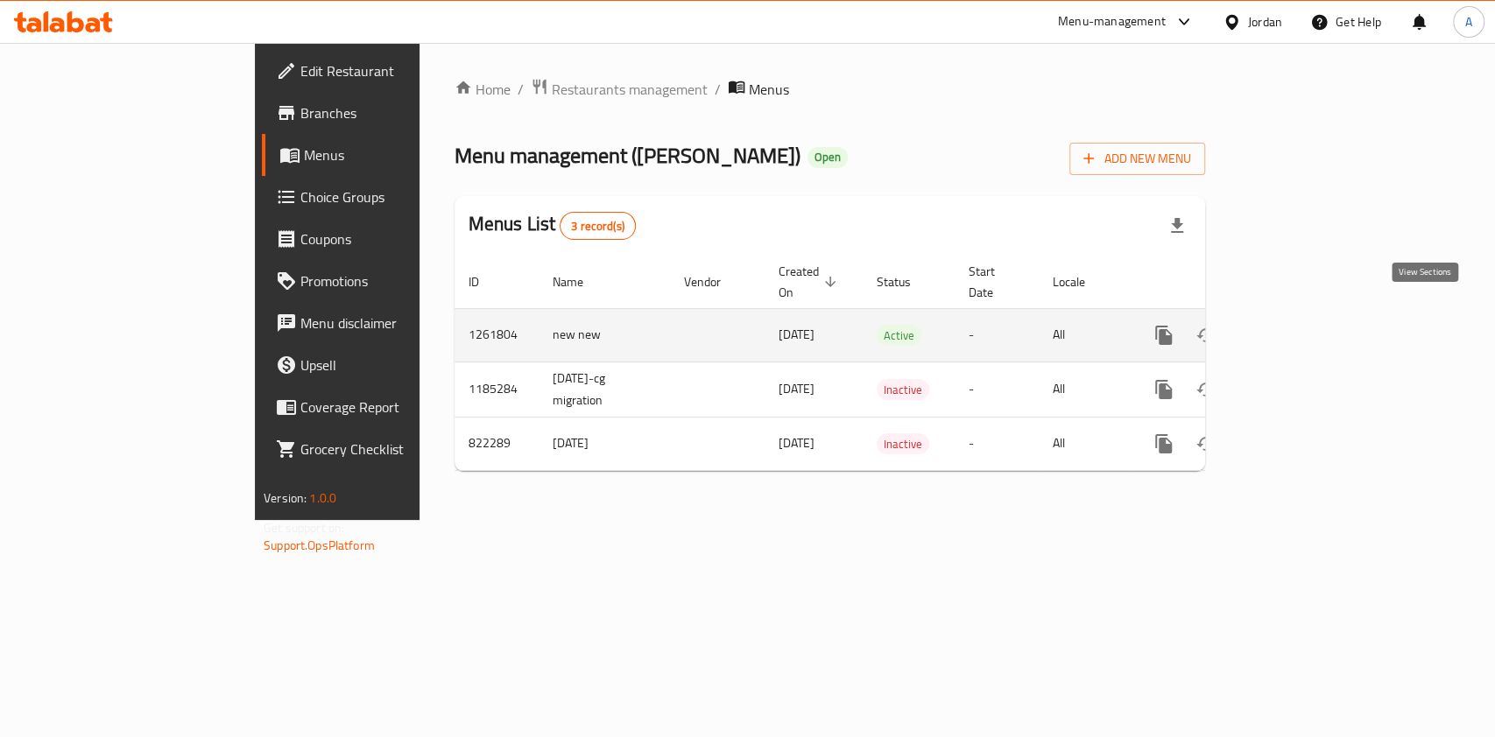
click at [1311, 330] on link "enhanced table" at bounding box center [1290, 335] width 42 height 42
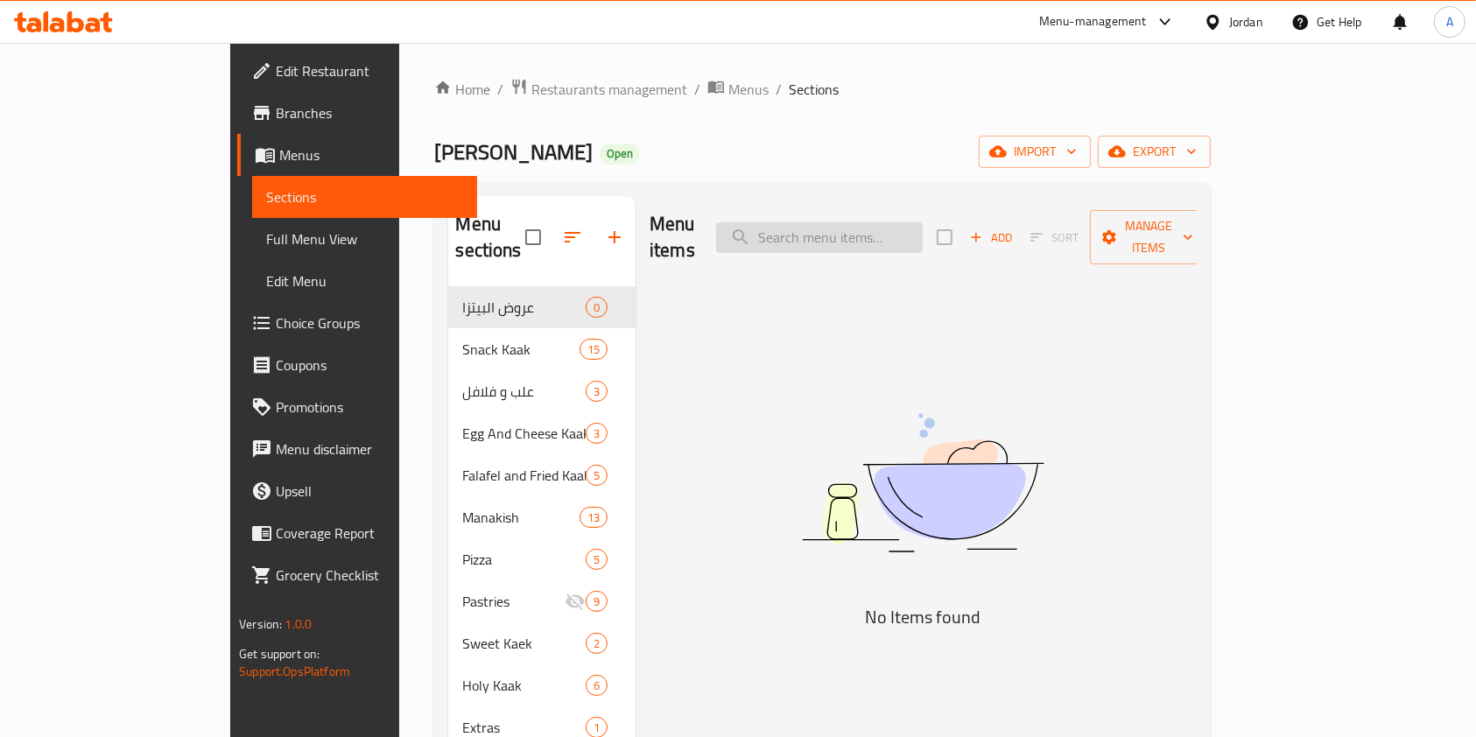
click at [897, 223] on input "search" at bounding box center [819, 237] width 207 height 31
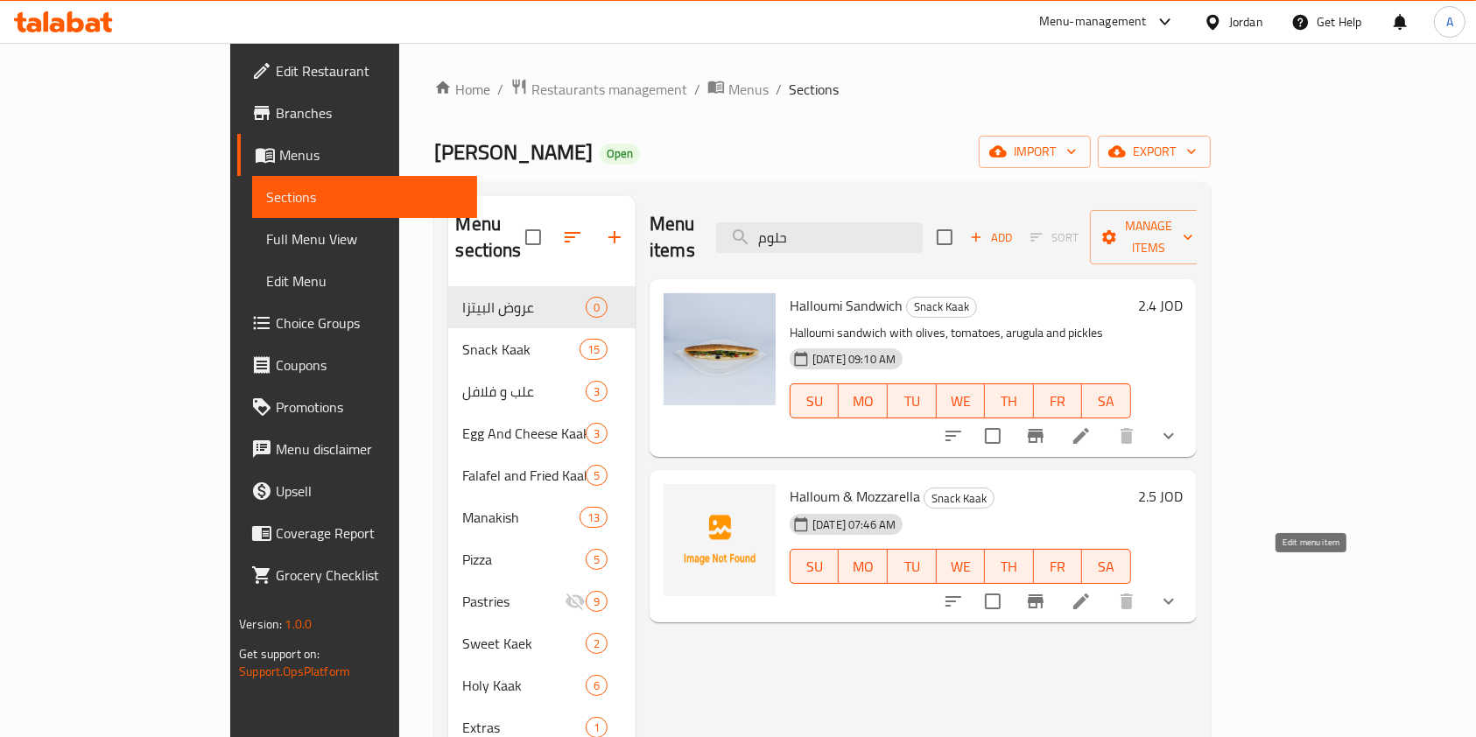
type input "حلوم"
click at [1092, 591] on icon at bounding box center [1081, 601] width 21 height 21
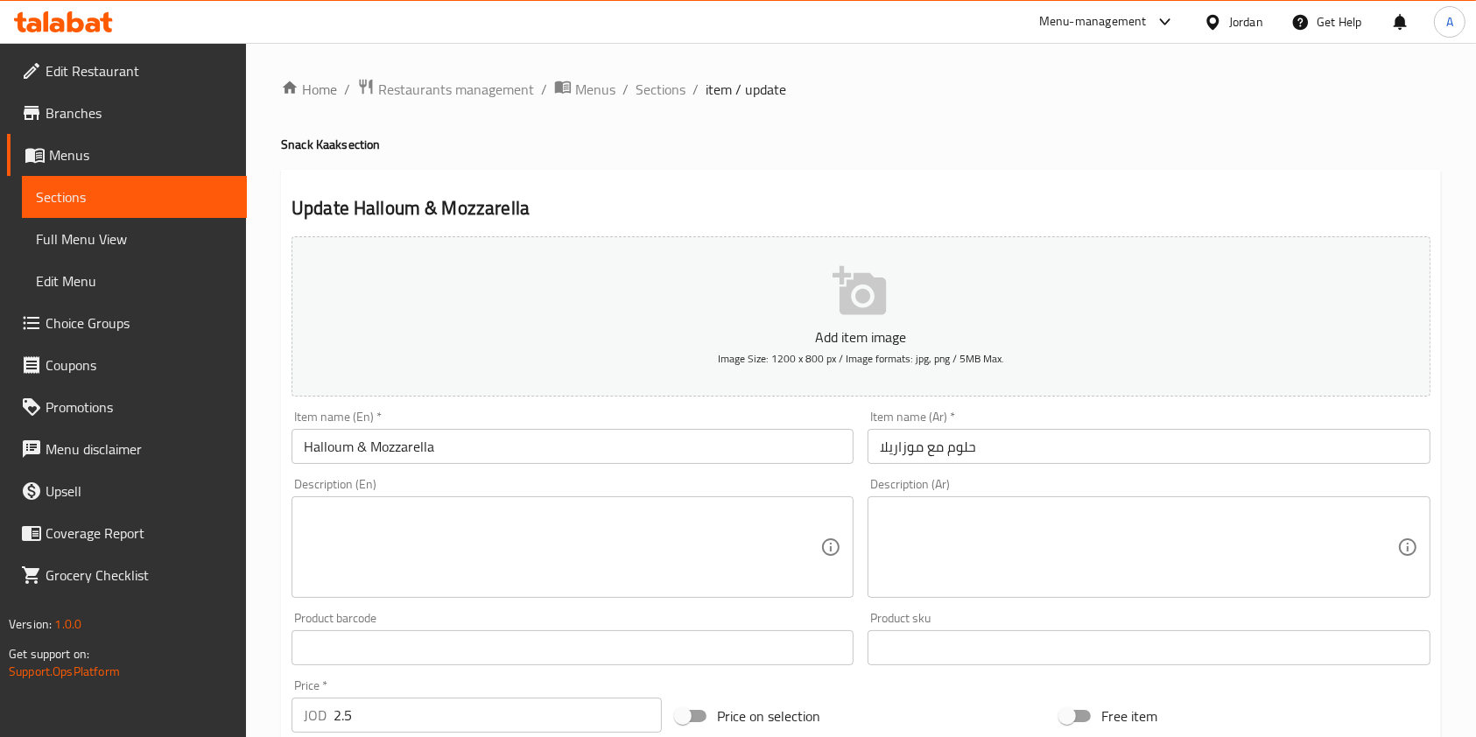
scroll to position [529, 0]
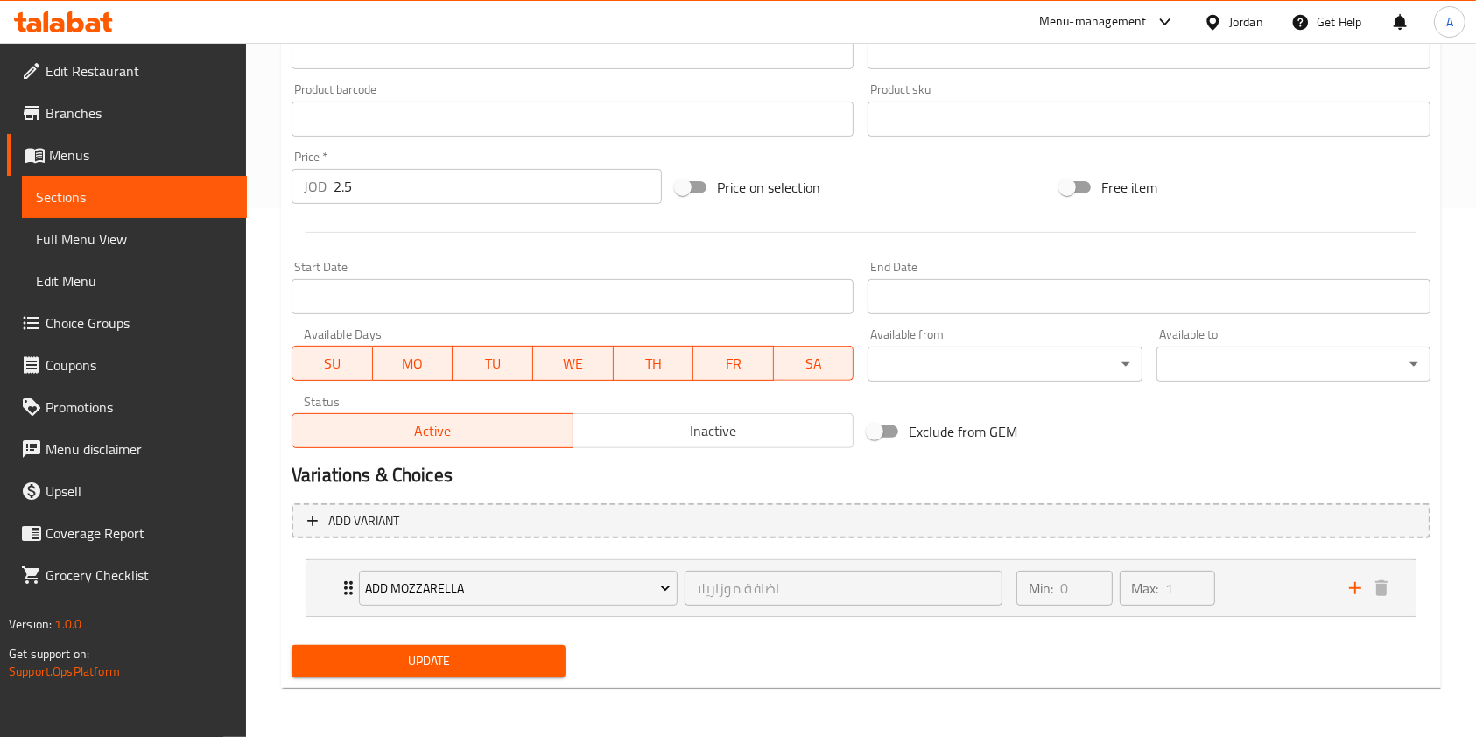
click at [686, 417] on button "Inactive" at bounding box center [714, 430] width 282 height 35
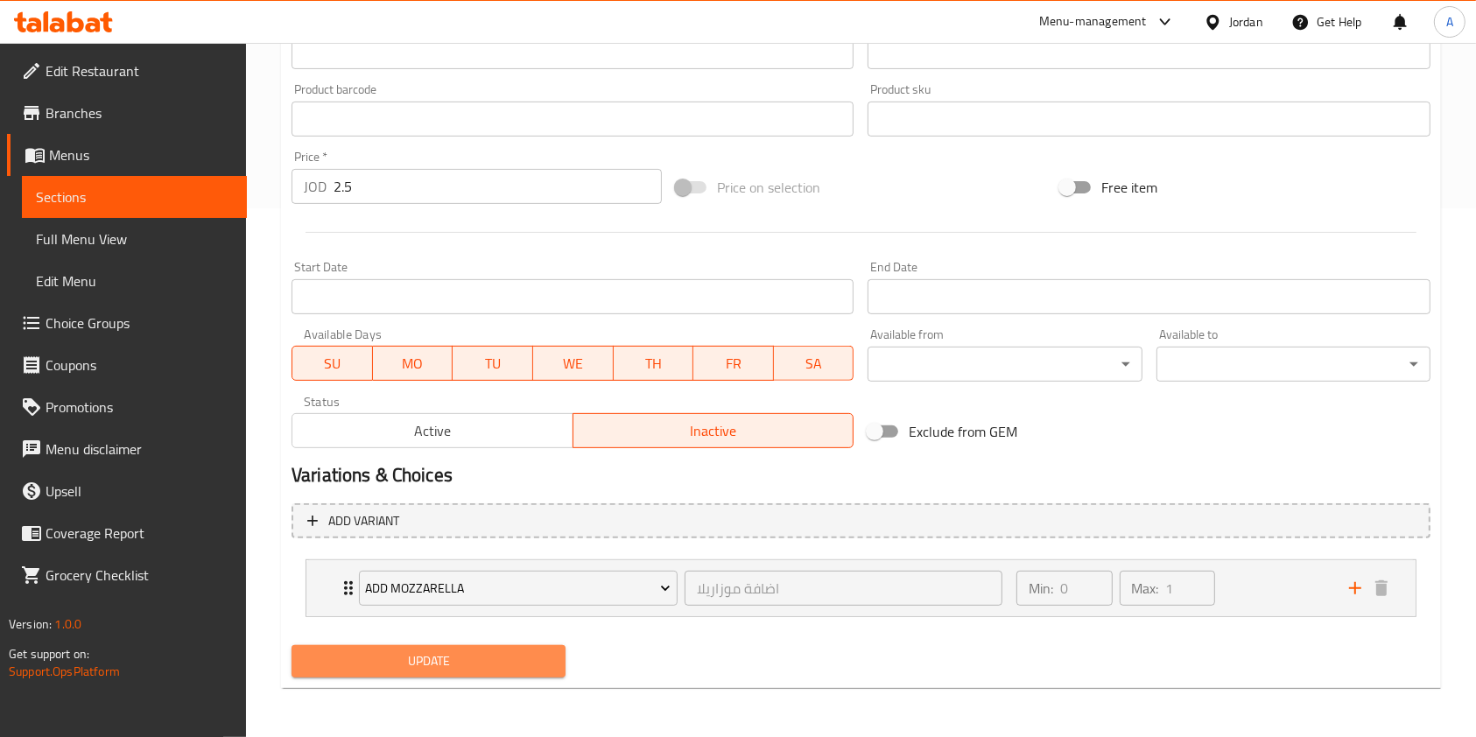
click at [472, 660] on span "Update" at bounding box center [429, 662] width 246 height 22
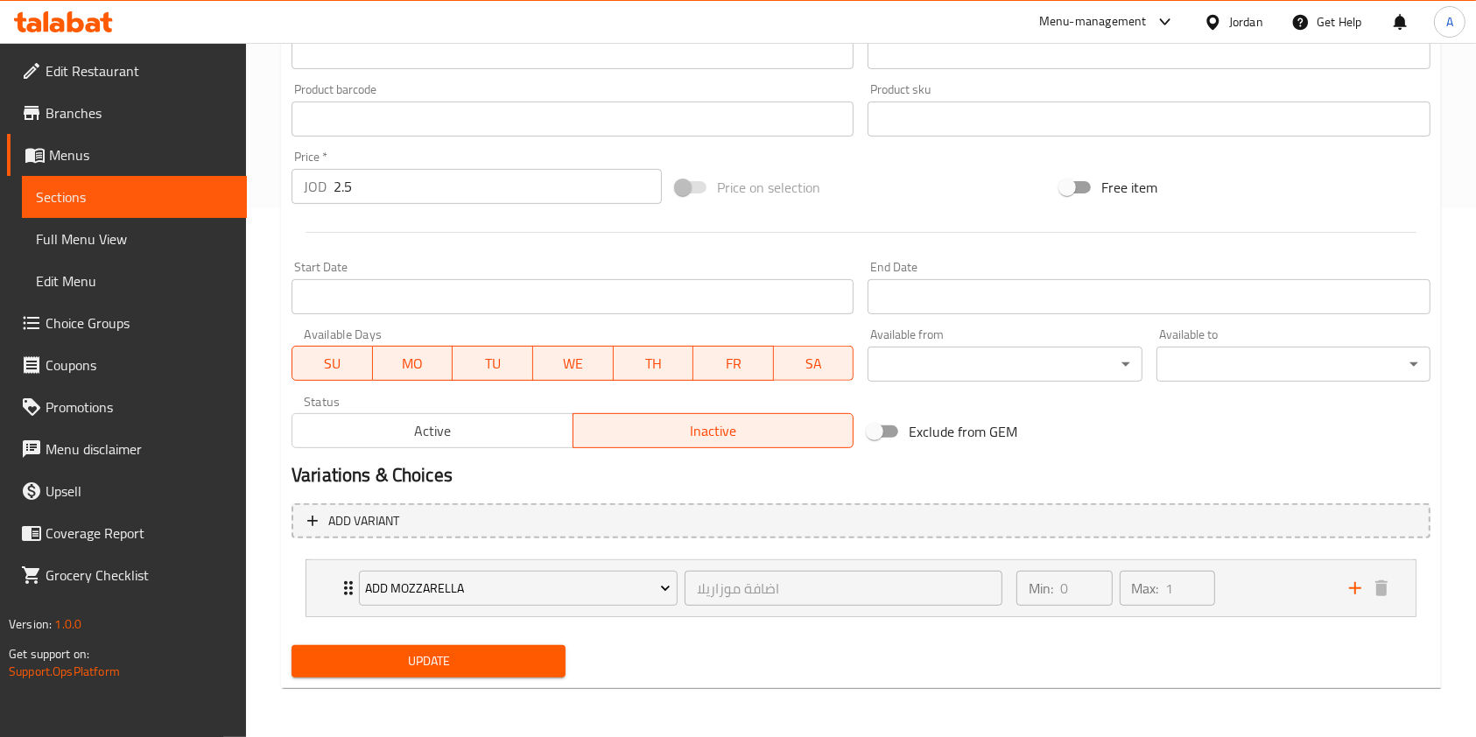
scroll to position [0, 0]
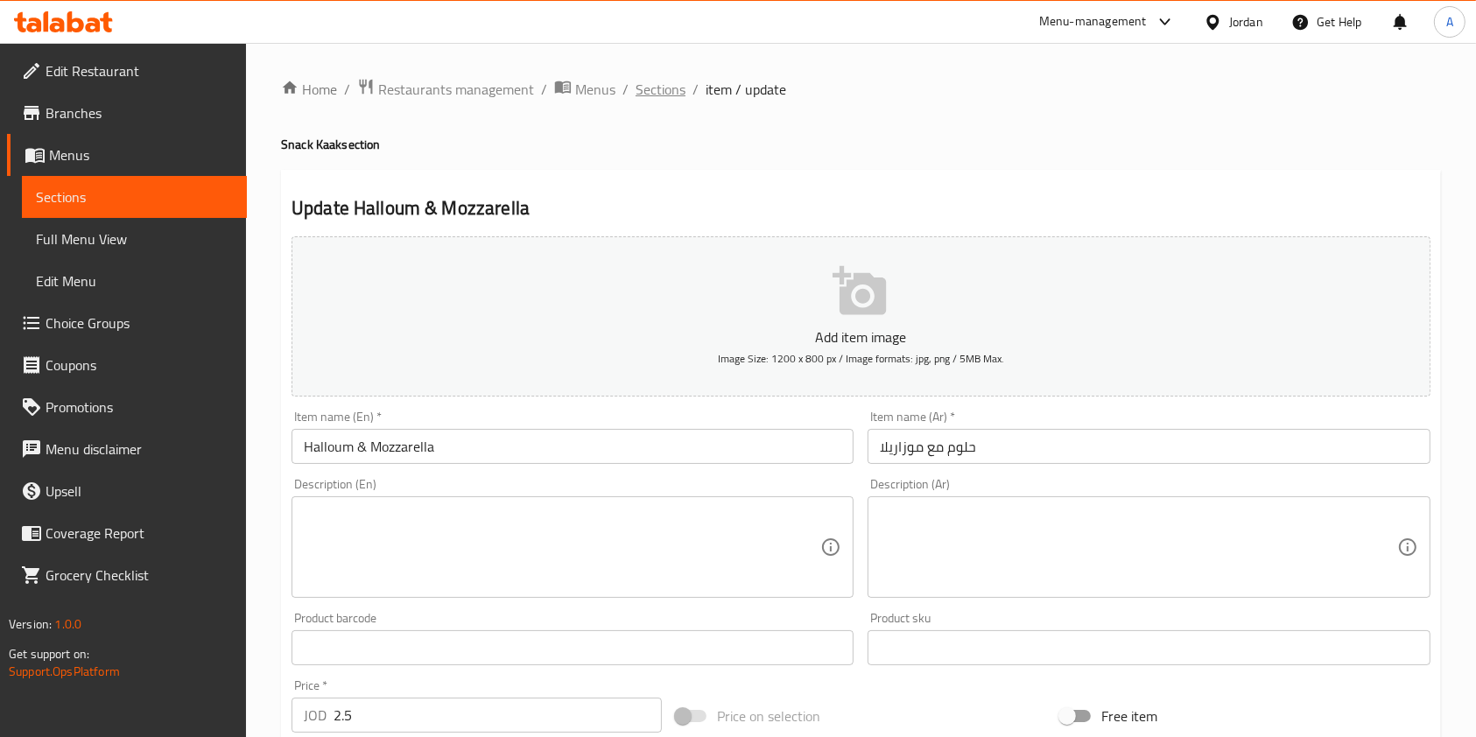
click at [659, 84] on span "Sections" at bounding box center [661, 89] width 50 height 21
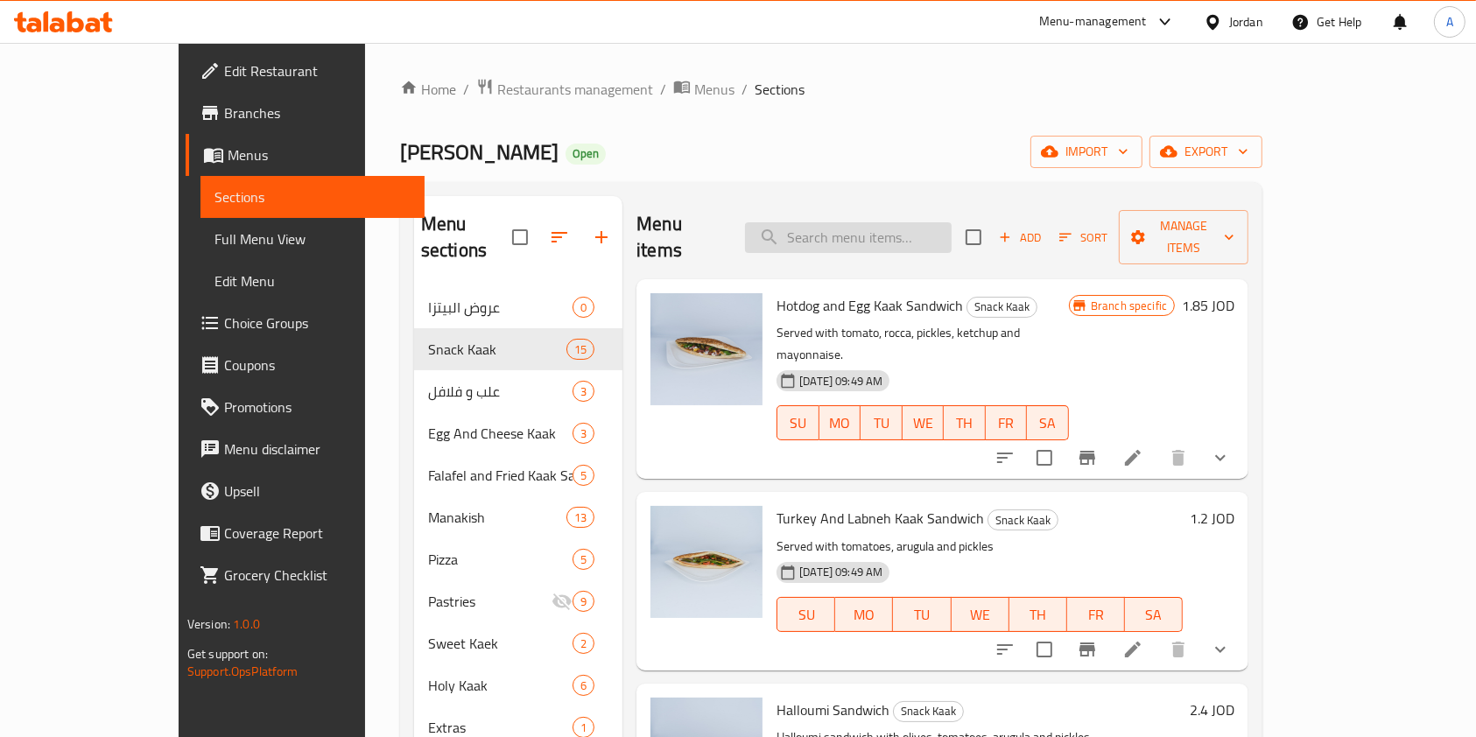
click at [868, 228] on input "search" at bounding box center [848, 237] width 207 height 31
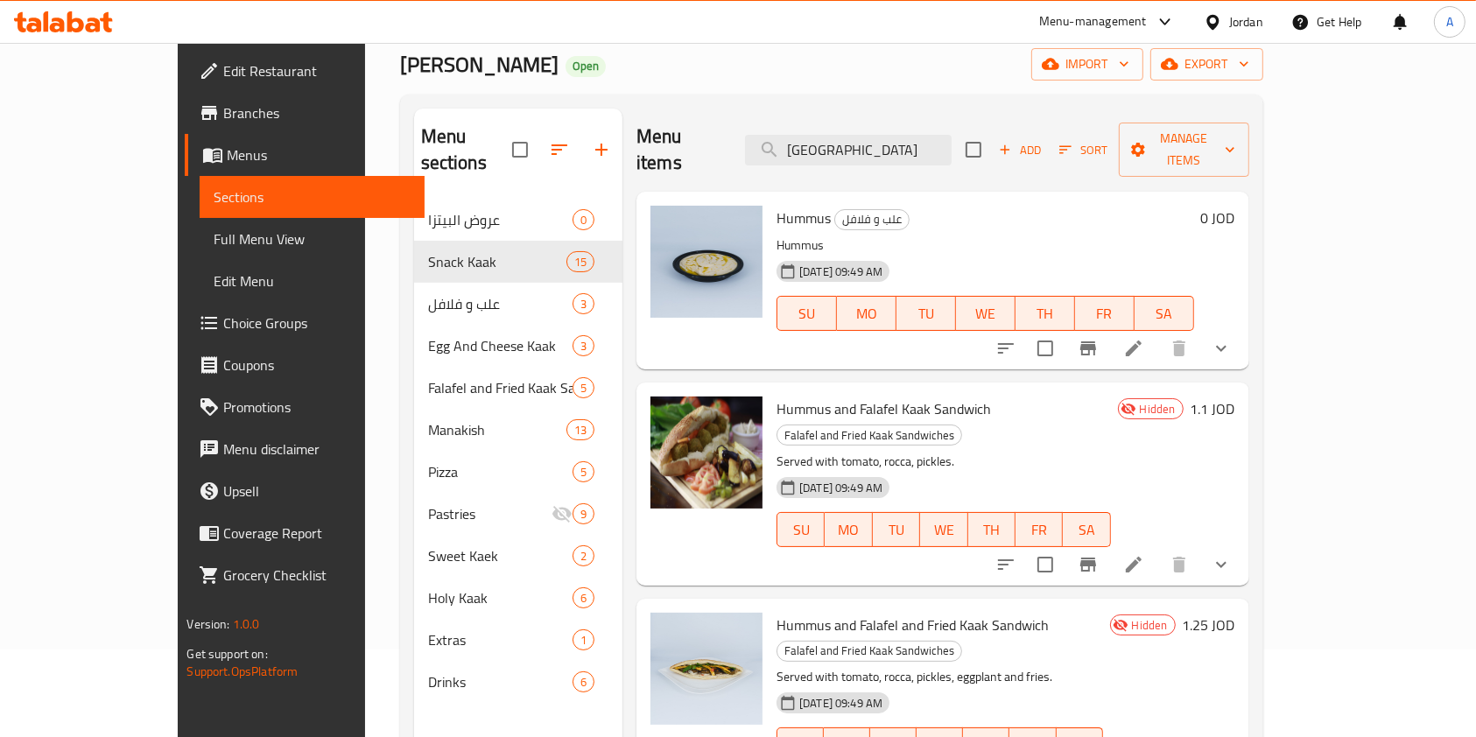
scroll to position [88, 0]
type input "[GEOGRAPHIC_DATA]"
click at [666, 412] on icon "upload picture" at bounding box center [675, 420] width 18 height 16
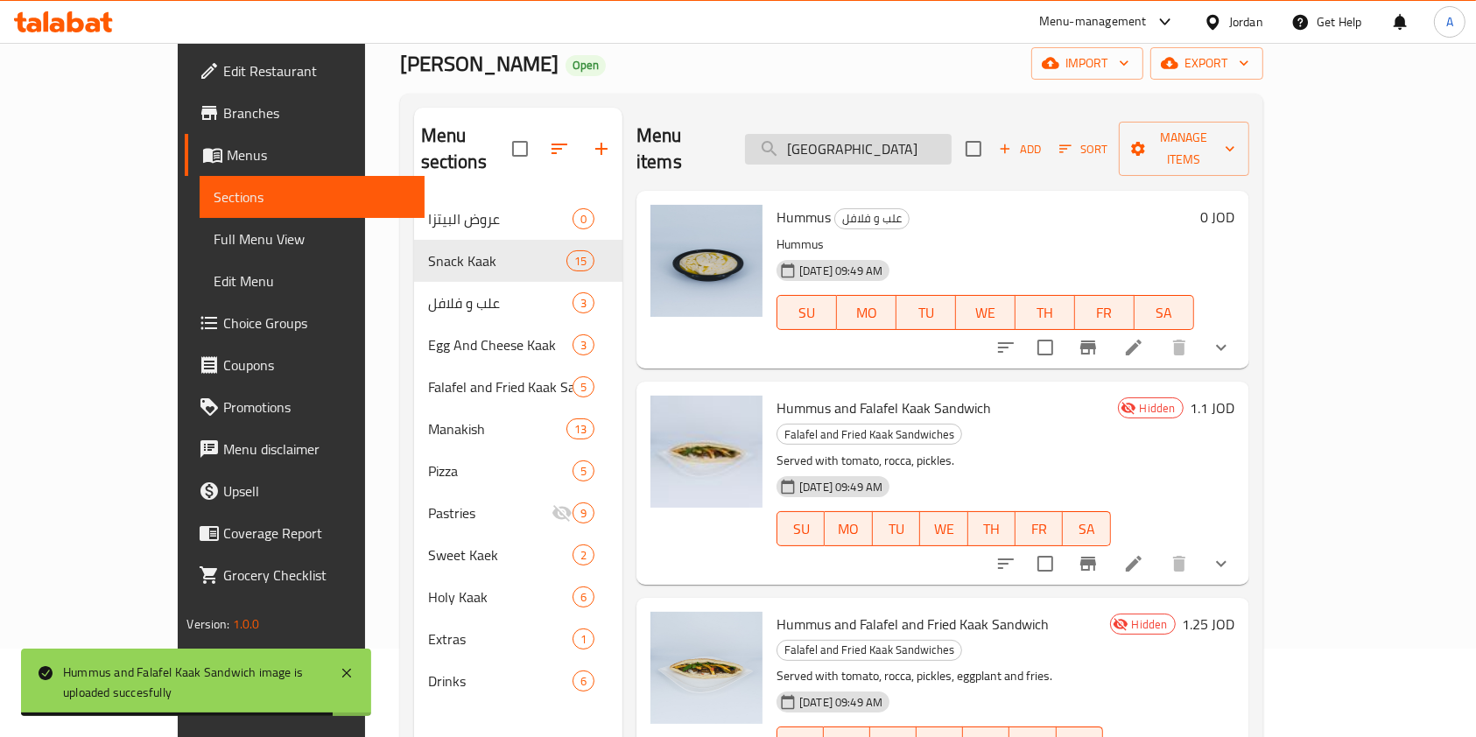
click at [933, 134] on input "[GEOGRAPHIC_DATA]" at bounding box center [848, 149] width 207 height 31
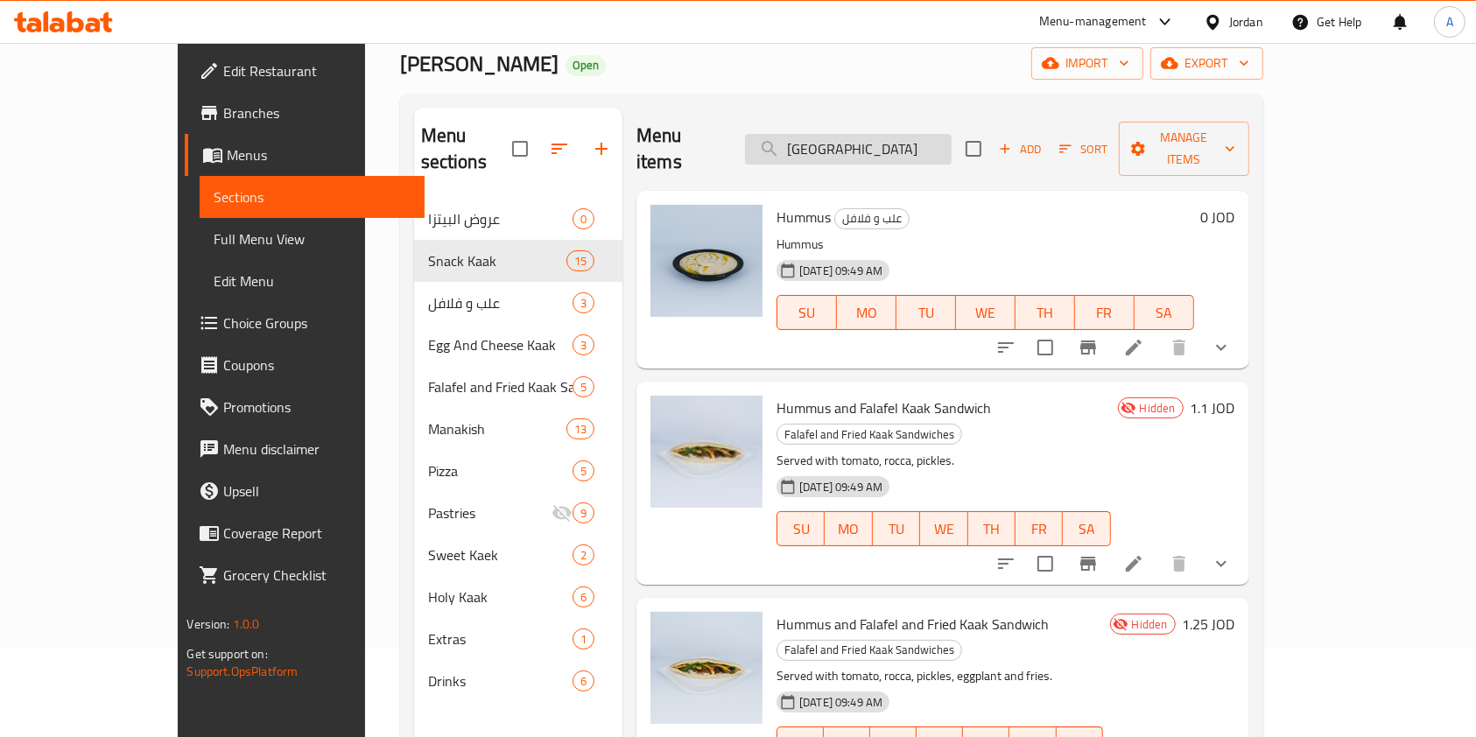
click at [933, 134] on input "[GEOGRAPHIC_DATA]" at bounding box center [848, 149] width 207 height 31
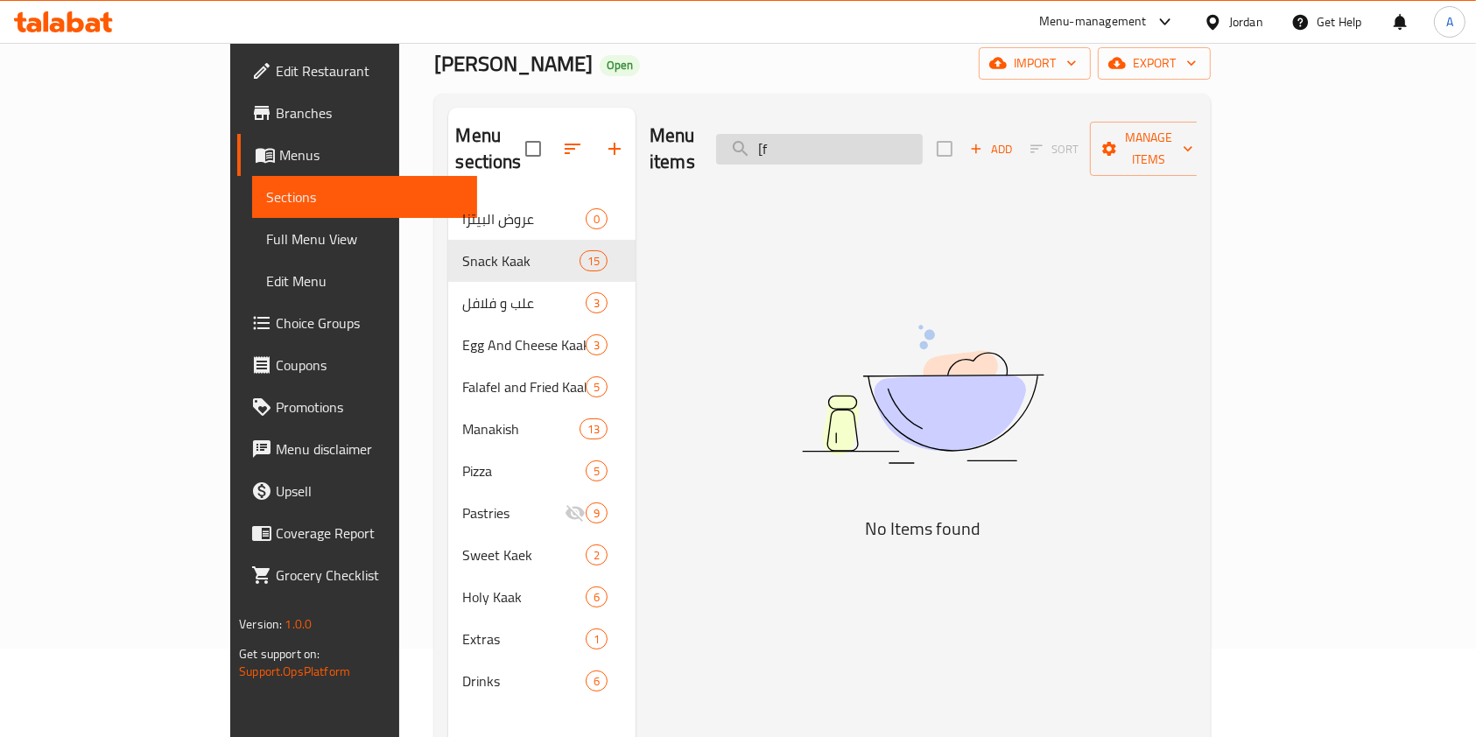
type input "["
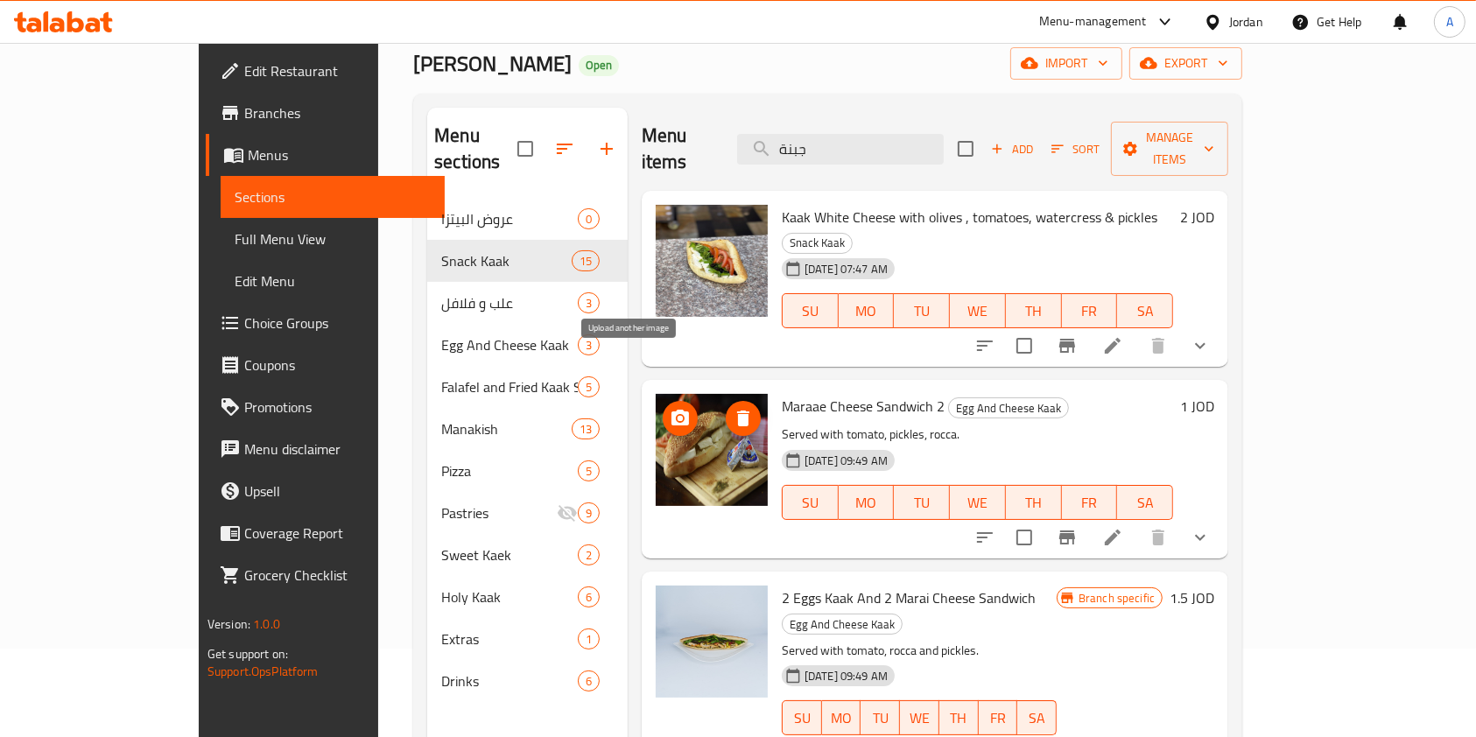
type input "جبنة"
click at [670, 408] on icon "upload picture" at bounding box center [680, 418] width 21 height 21
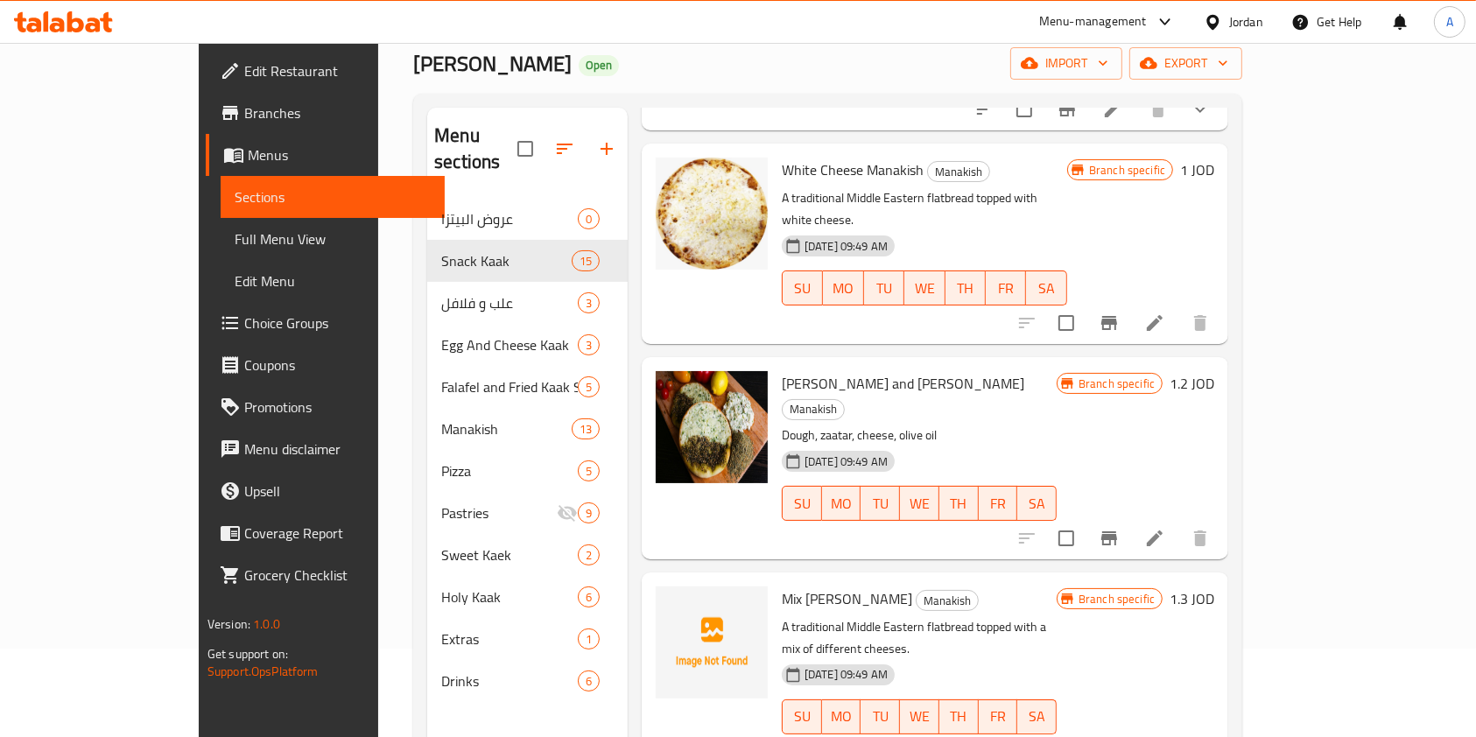
scroll to position [680, 0]
